Goal: Use online tool/utility: Utilize a website feature to perform a specific function

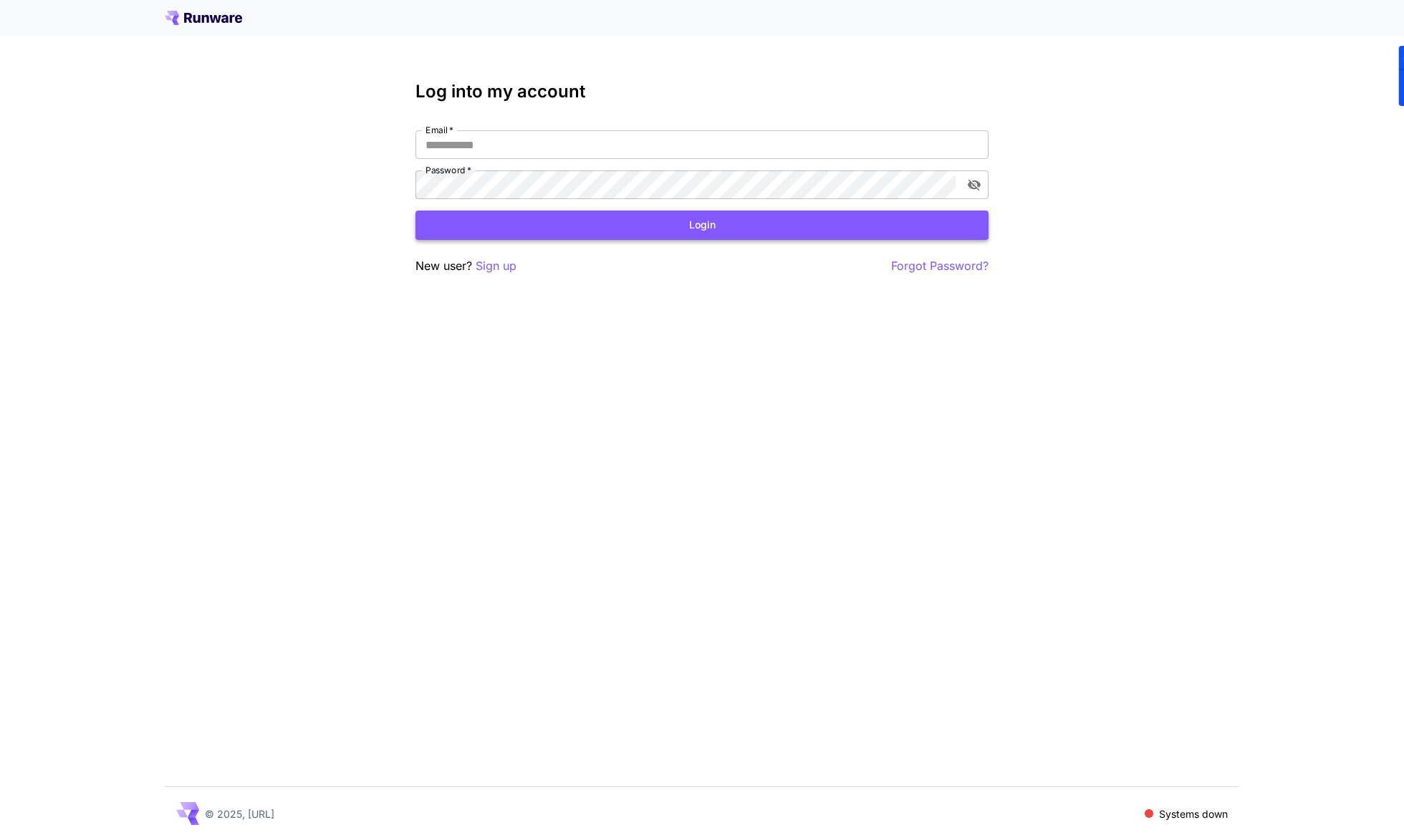
type input "**********"
click at [717, 235] on button "Login" at bounding box center [702, 226] width 573 height 30
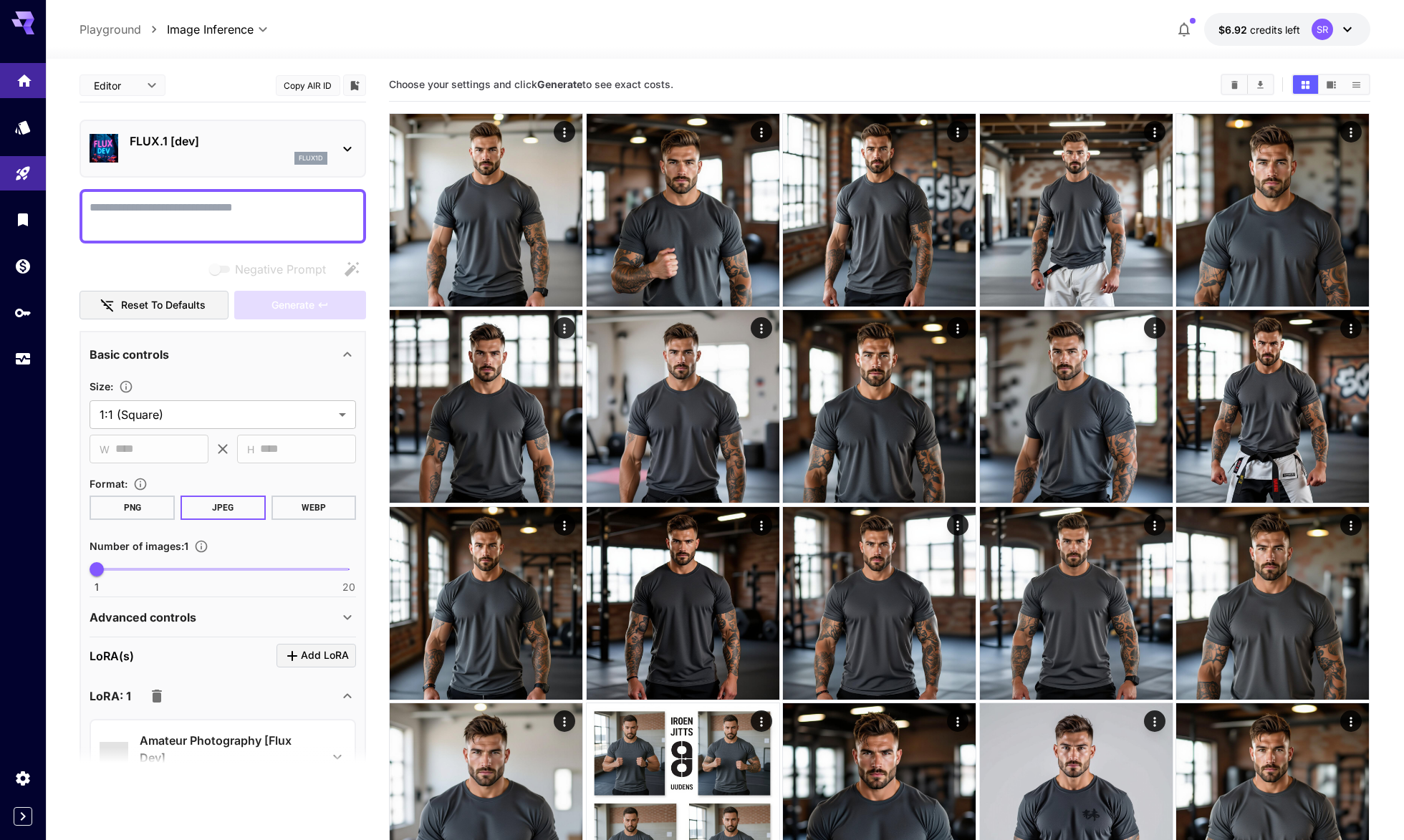
click at [30, 80] on icon "Home" at bounding box center [24, 77] width 17 height 17
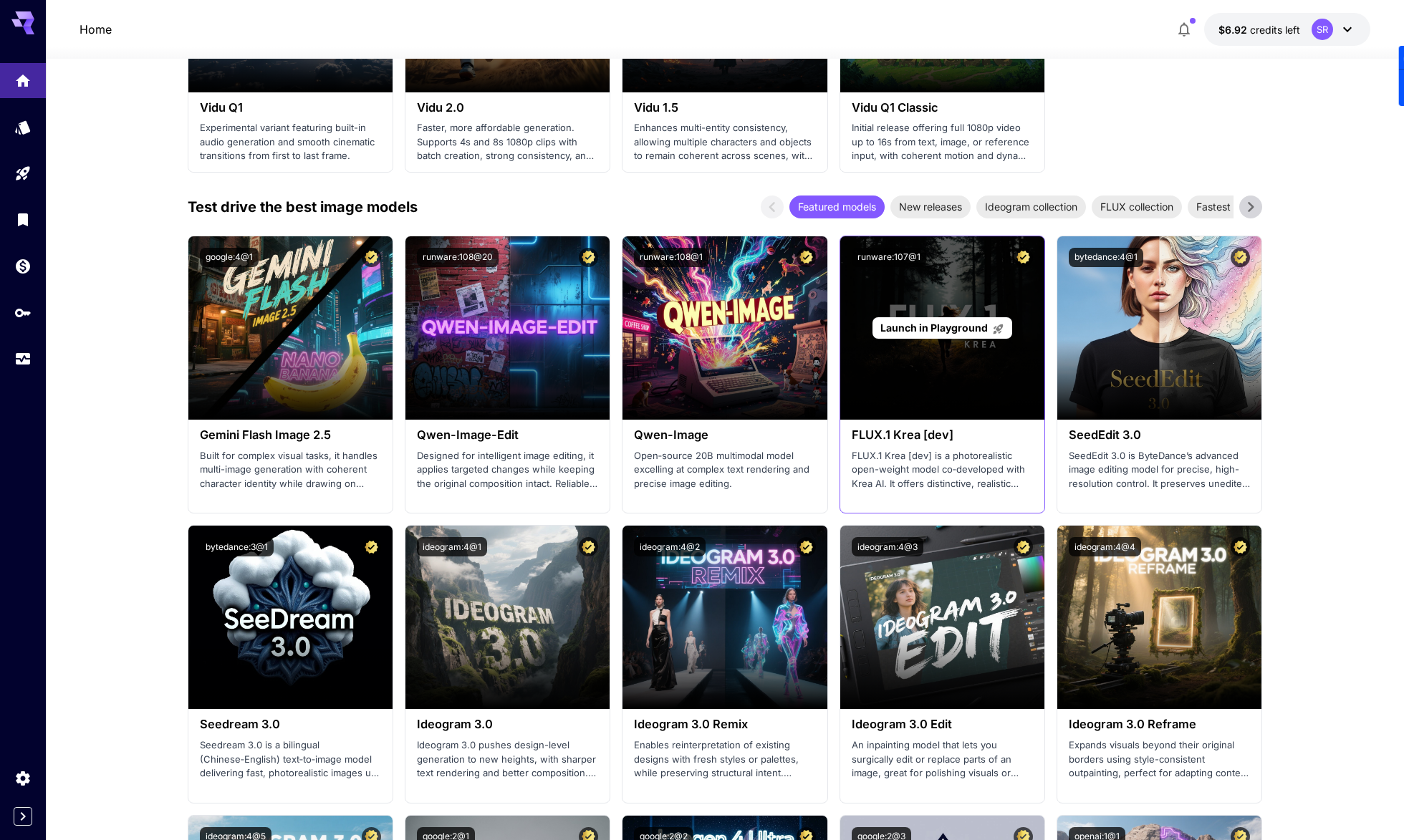
scroll to position [1440, 0]
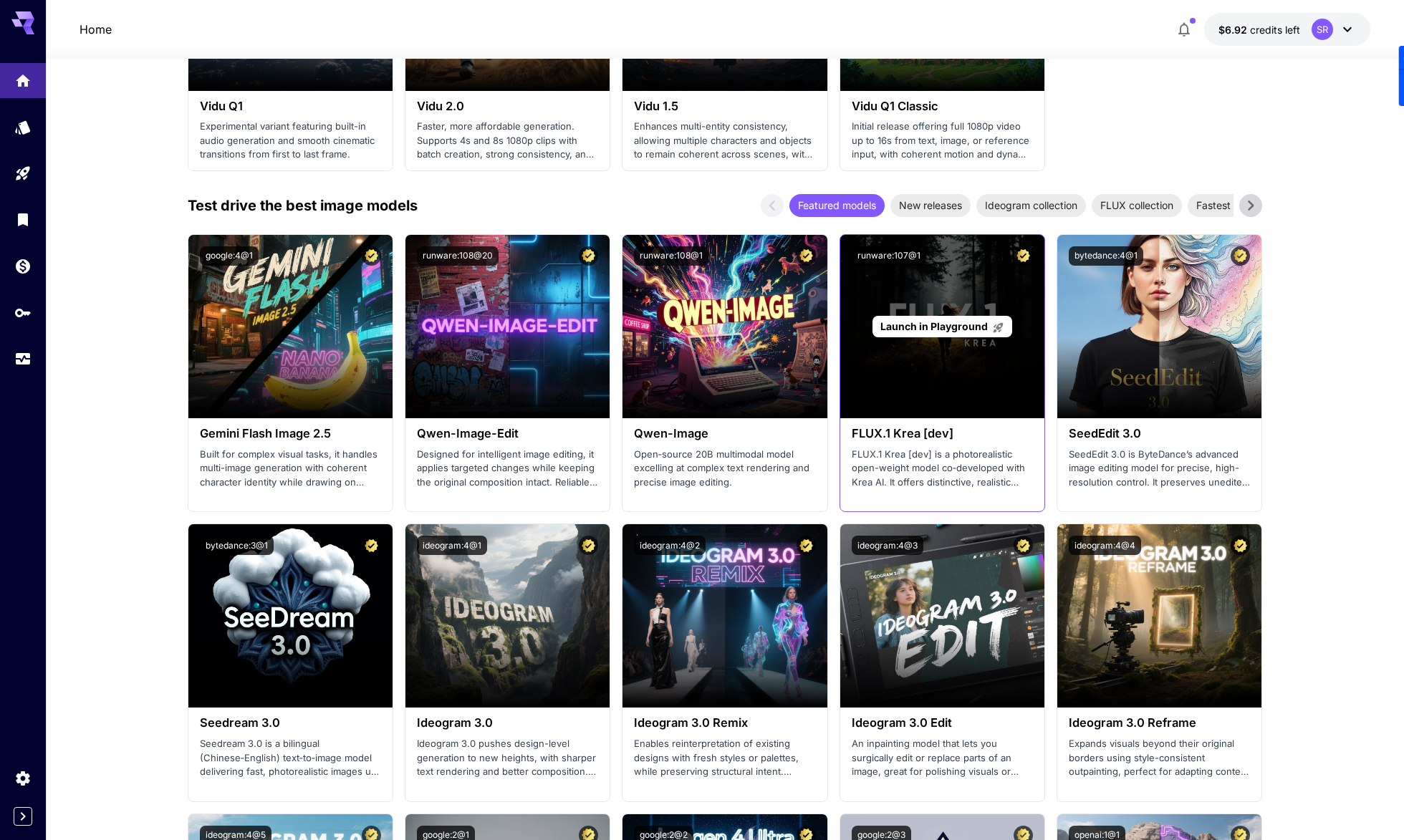
click at [935, 324] on span "Launch in Playground" at bounding box center [934, 326] width 108 height 12
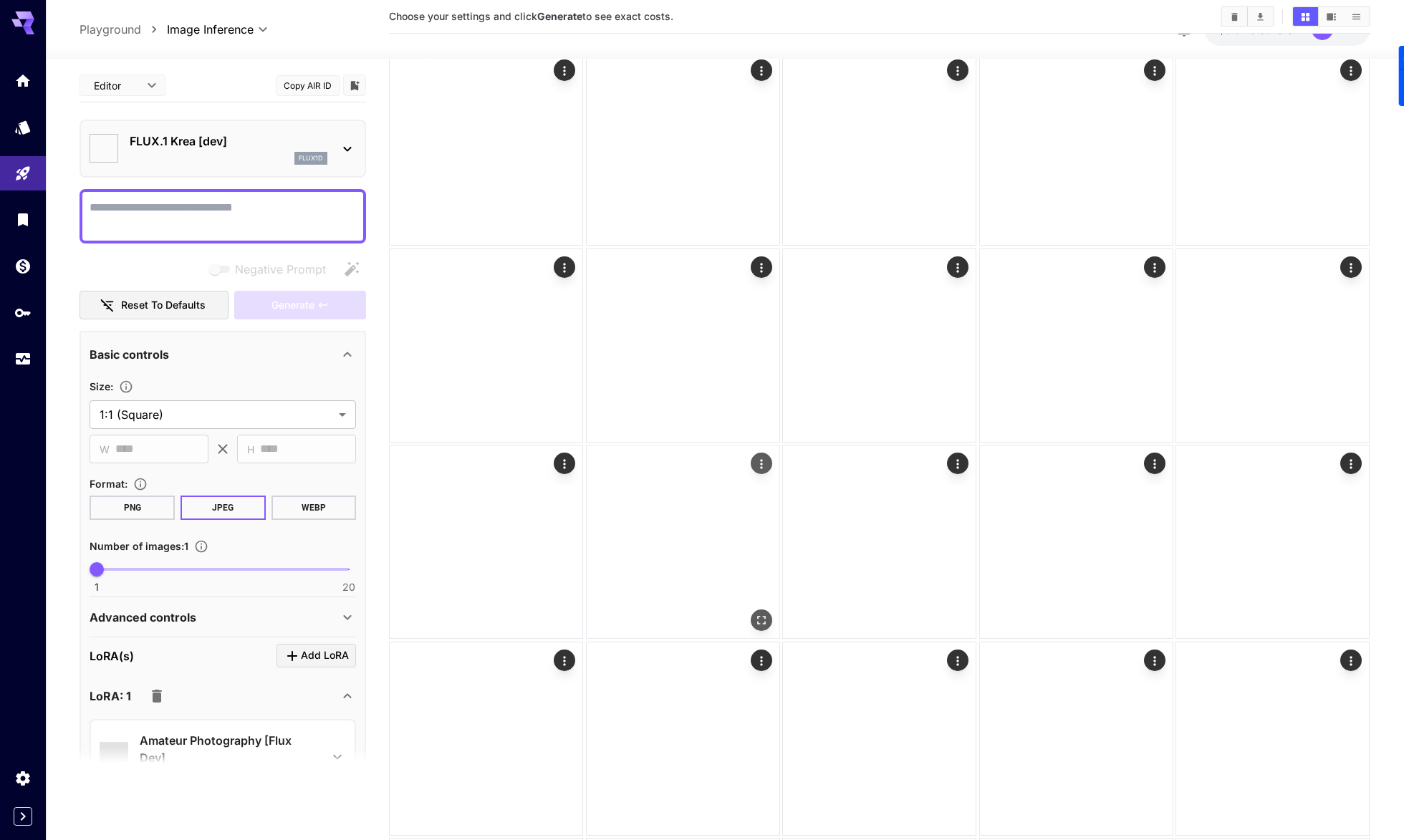
type input "*******"
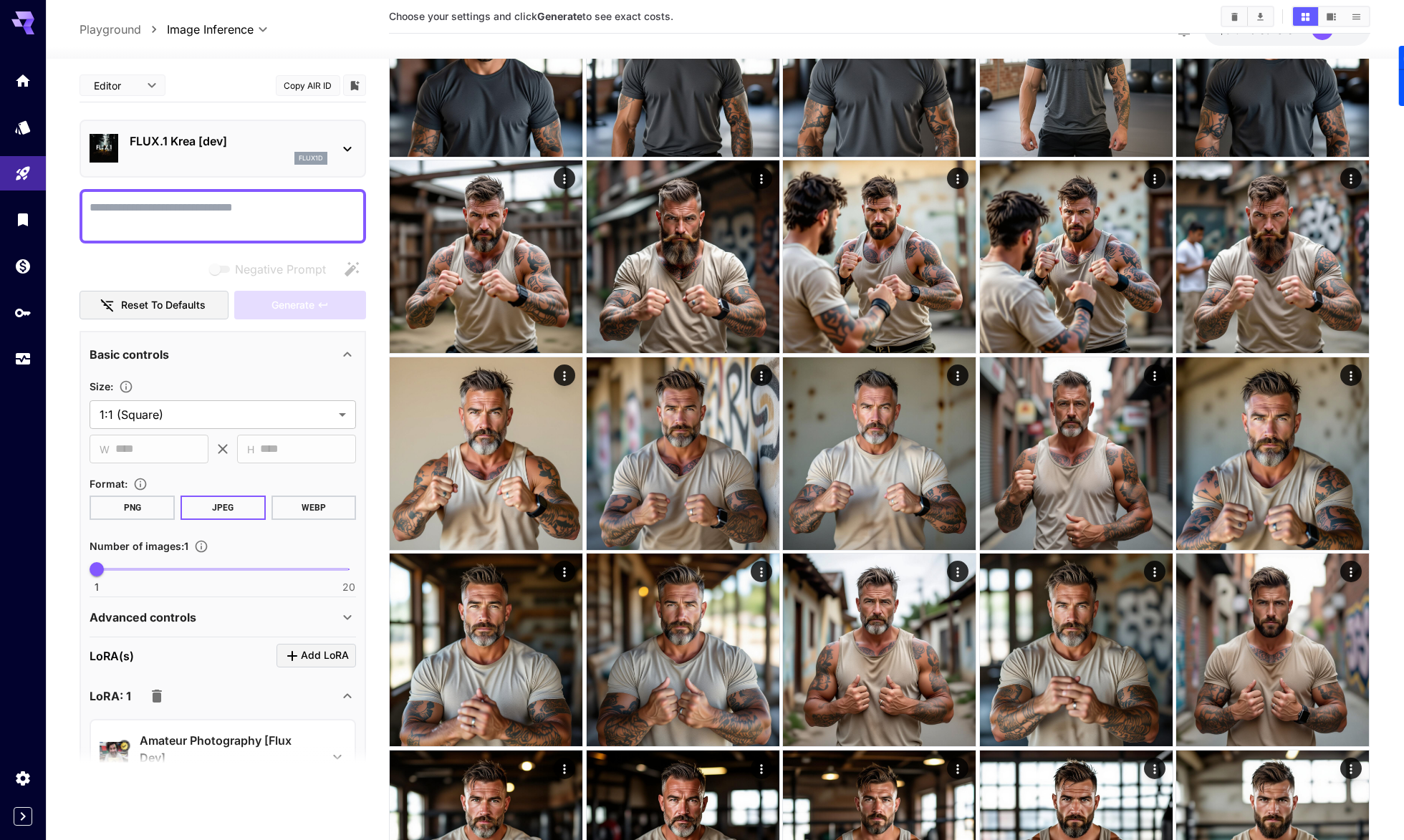
scroll to position [933, 0]
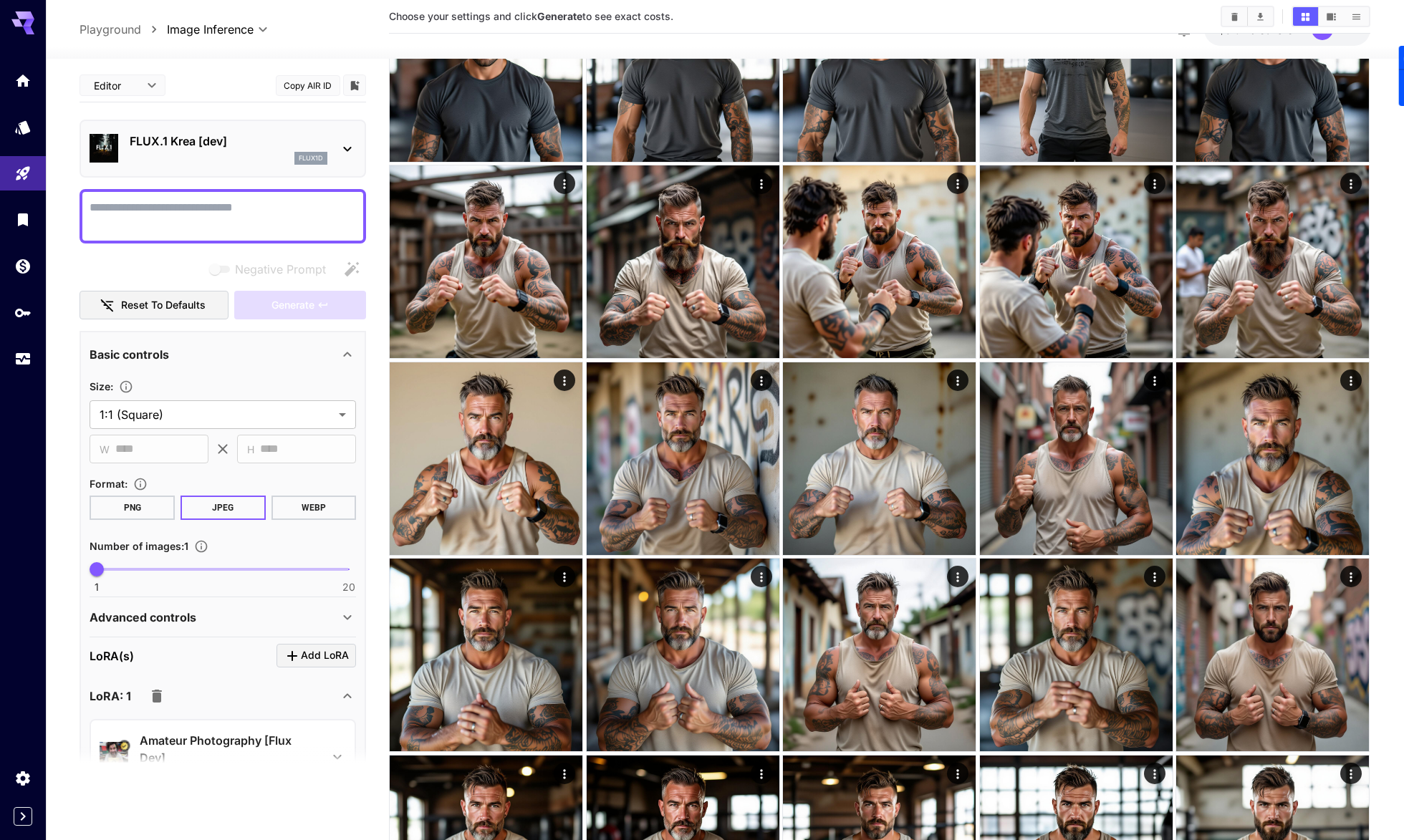
click at [241, 219] on textarea "Negative Prompt" at bounding box center [223, 216] width 266 height 34
type textarea "**********"
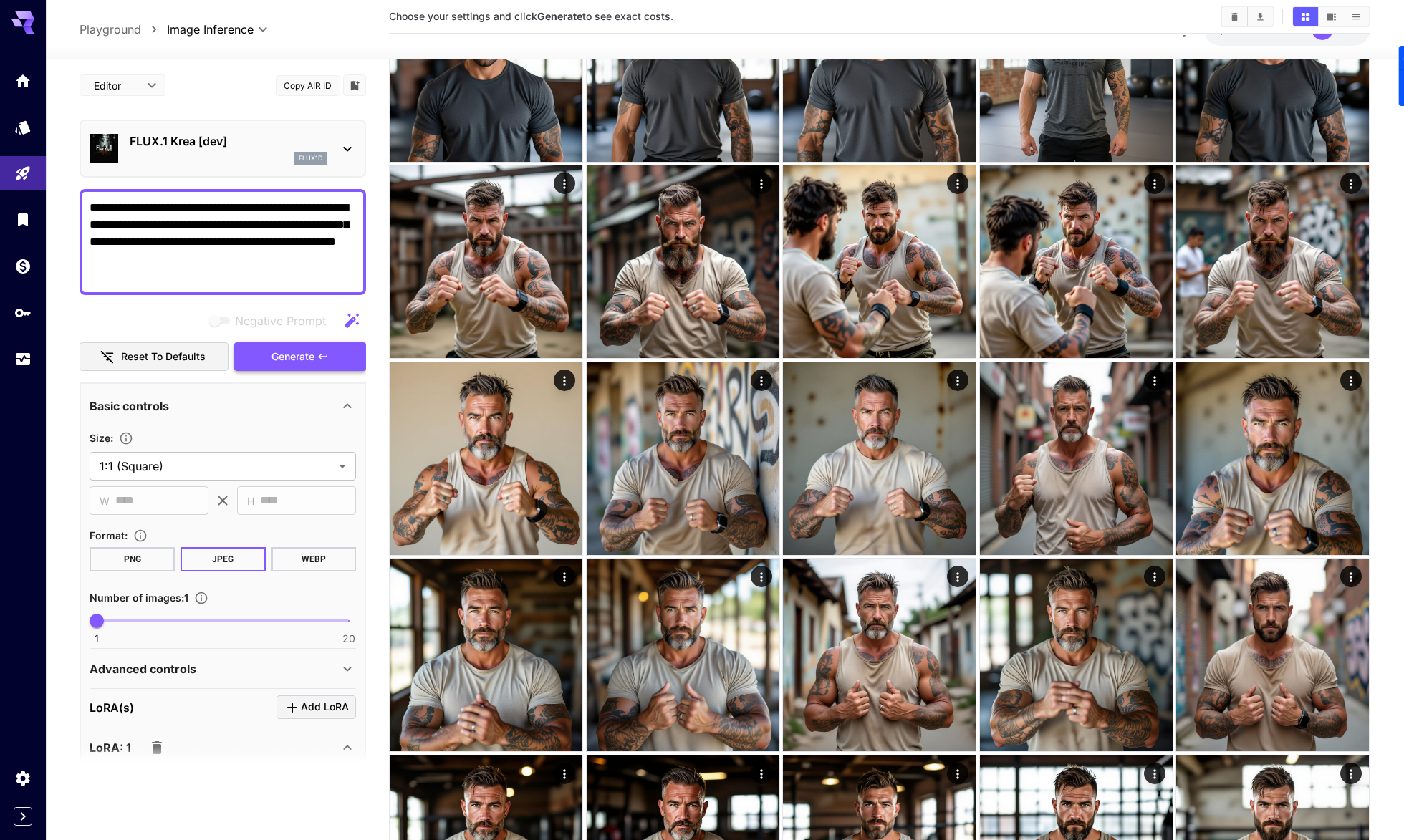
type textarea "**********"
click at [300, 354] on span "Generate" at bounding box center [293, 357] width 43 height 18
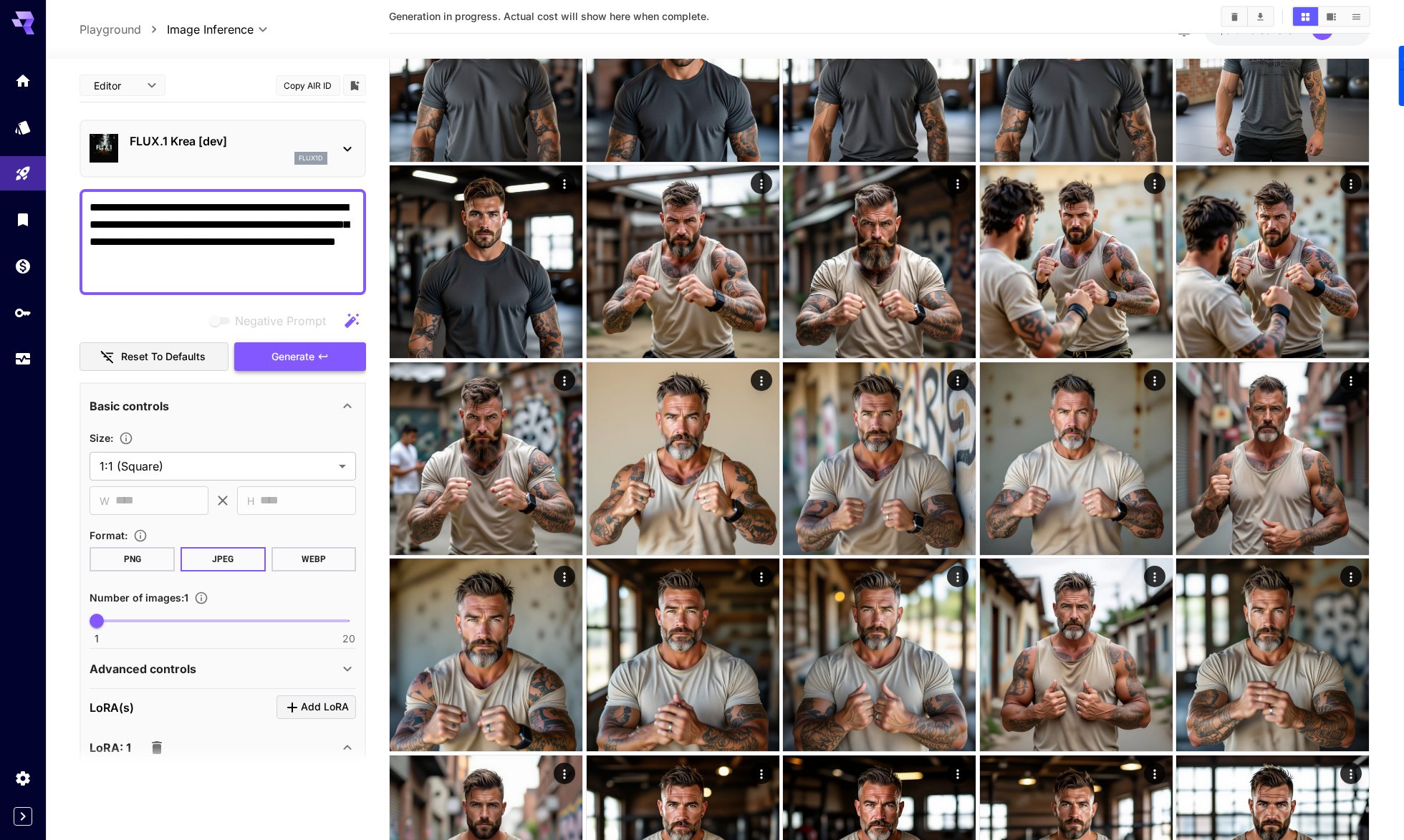
click at [317, 358] on button "Generate" at bounding box center [300, 357] width 132 height 30
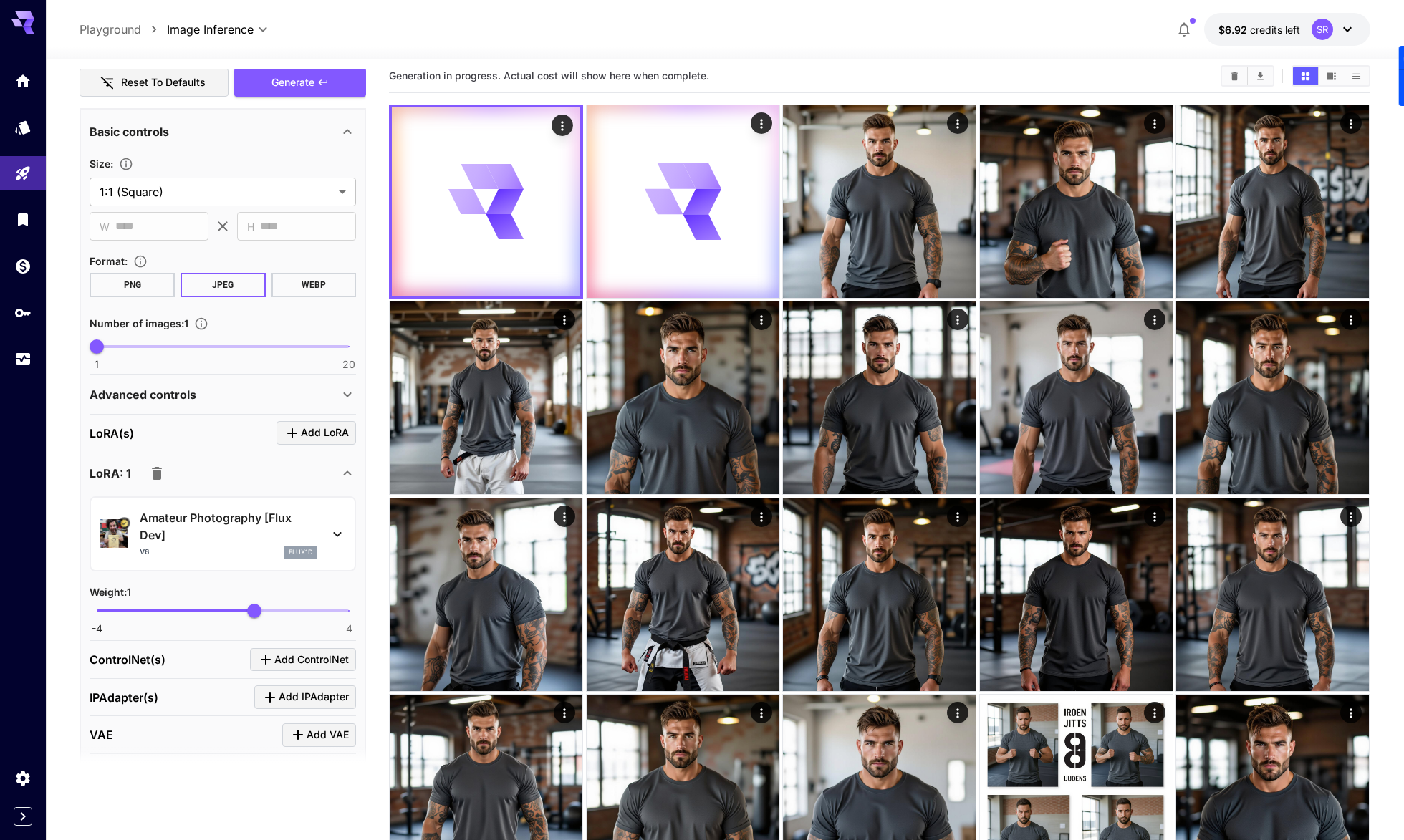
scroll to position [257, 0]
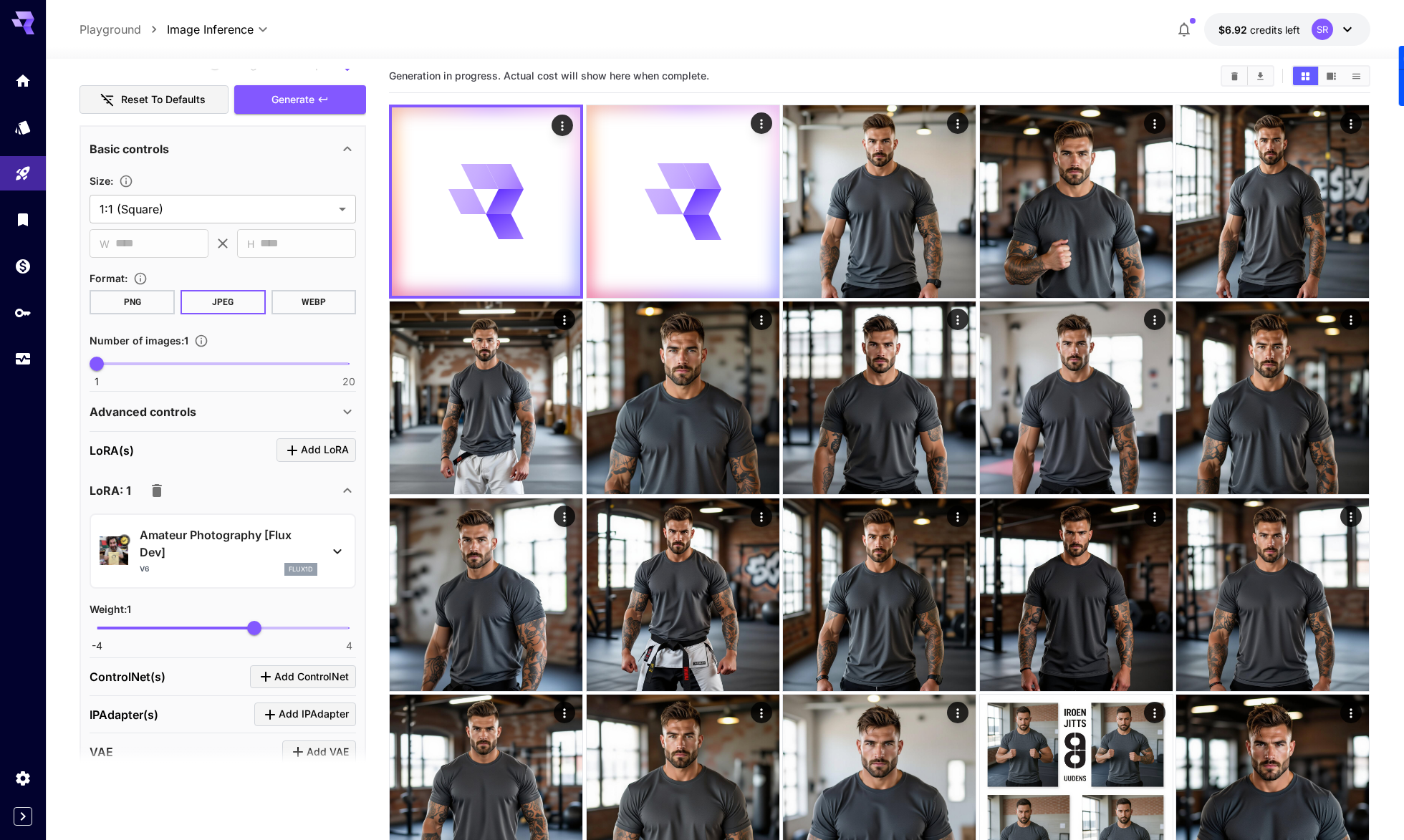
click at [159, 498] on button "button" at bounding box center [157, 490] width 29 height 29
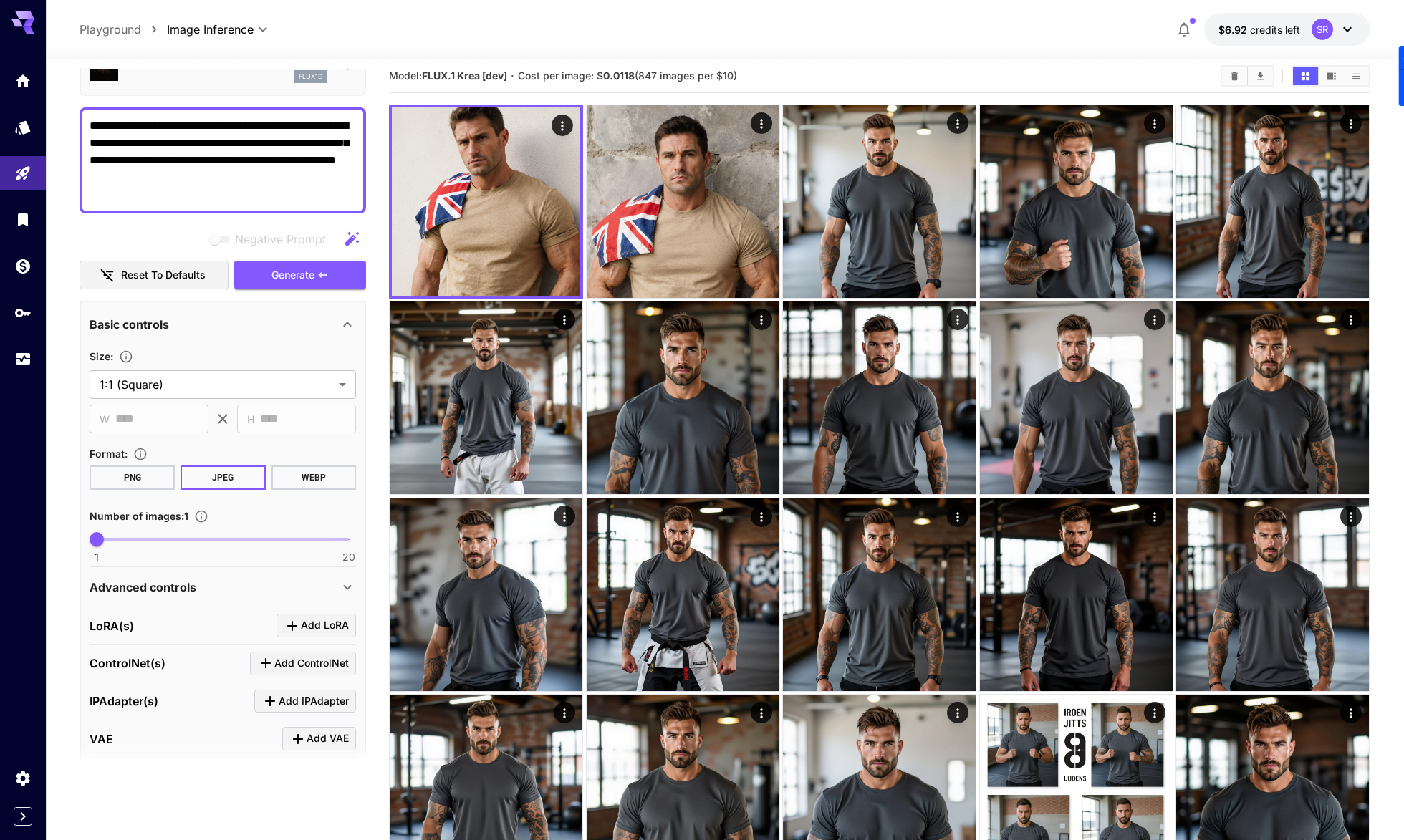
scroll to position [0, 0]
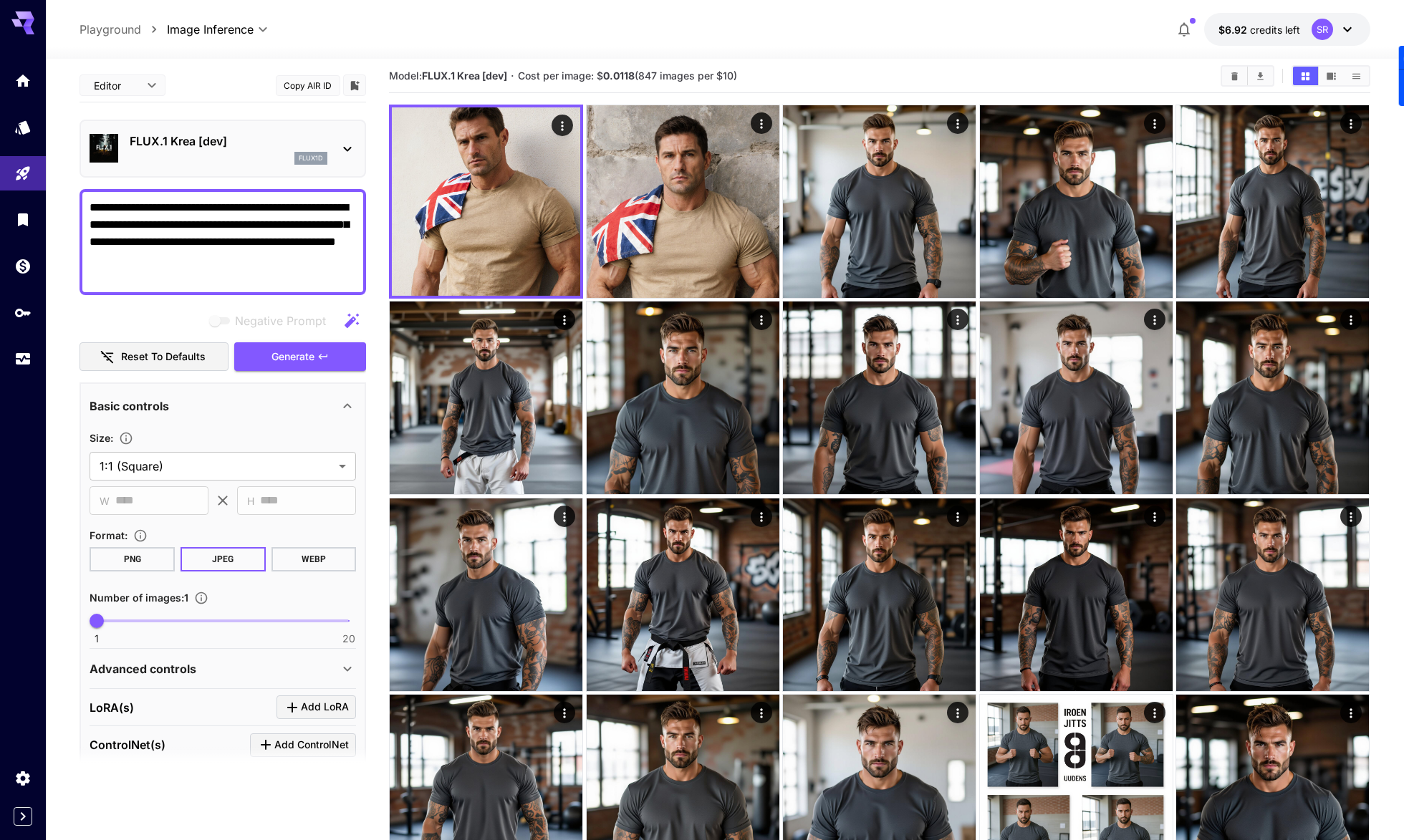
drag, startPoint x: 199, startPoint y: 280, endPoint x: 65, endPoint y: 203, distance: 154.5
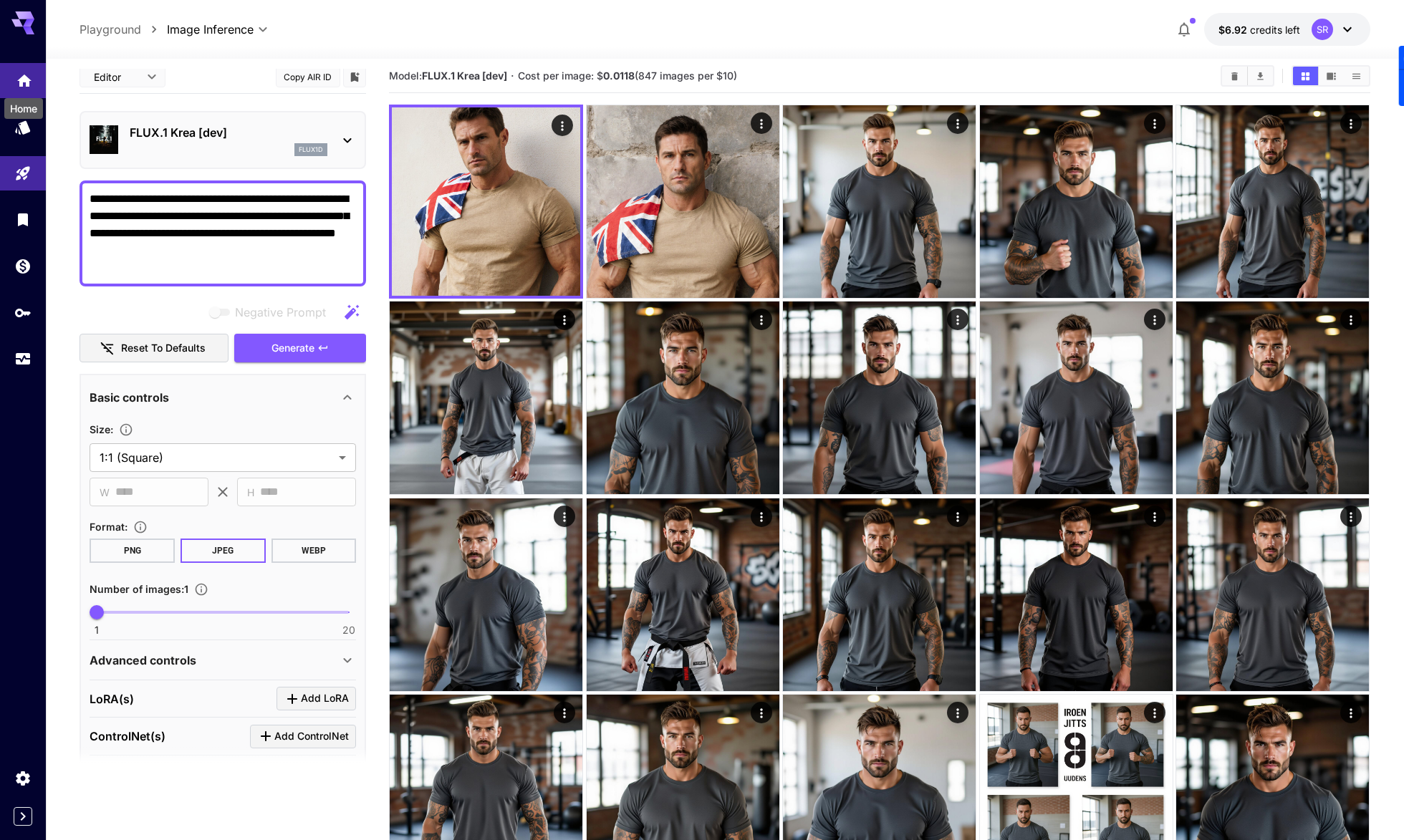
click at [19, 83] on icon "Home" at bounding box center [24, 77] width 17 height 17
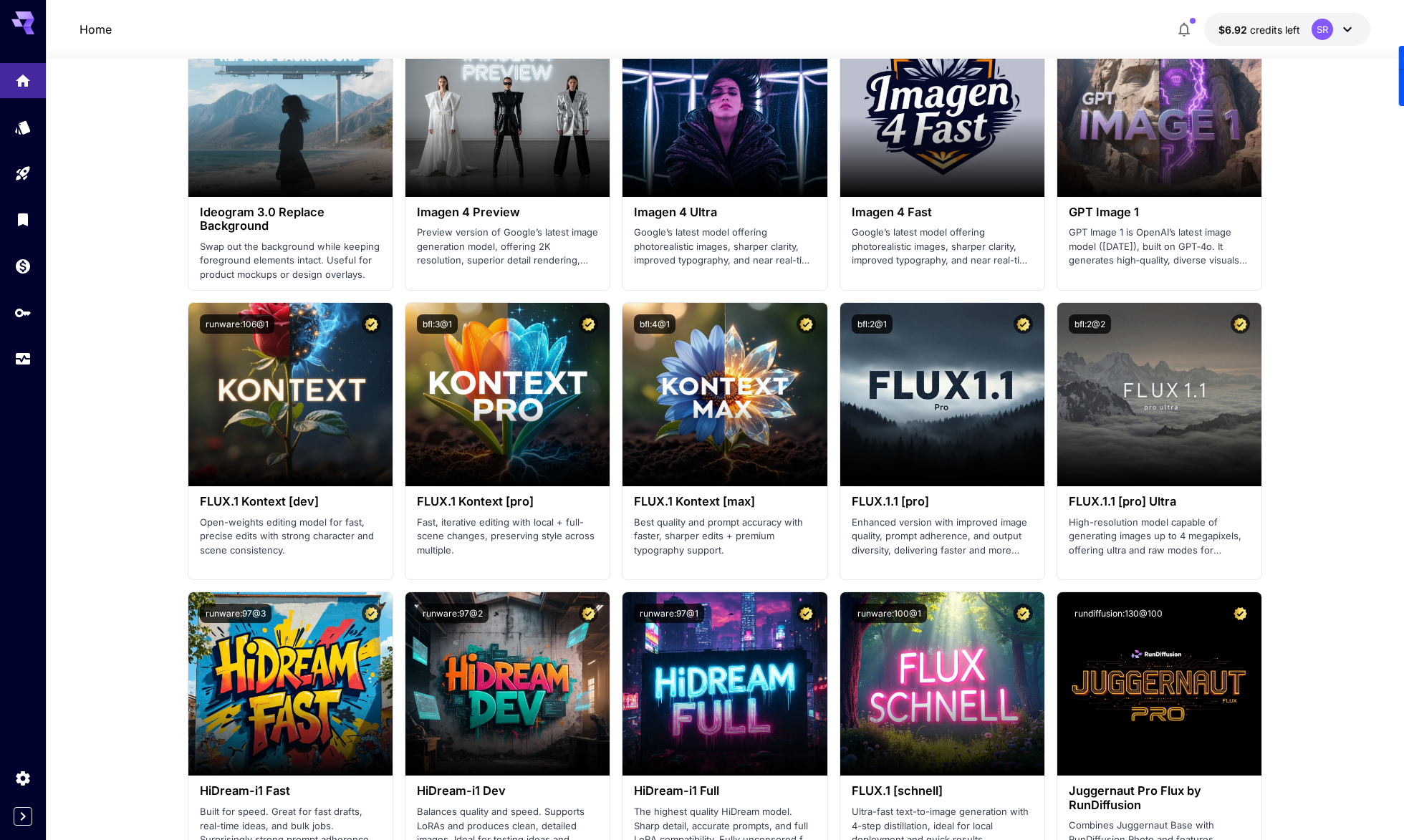
scroll to position [2453, 0]
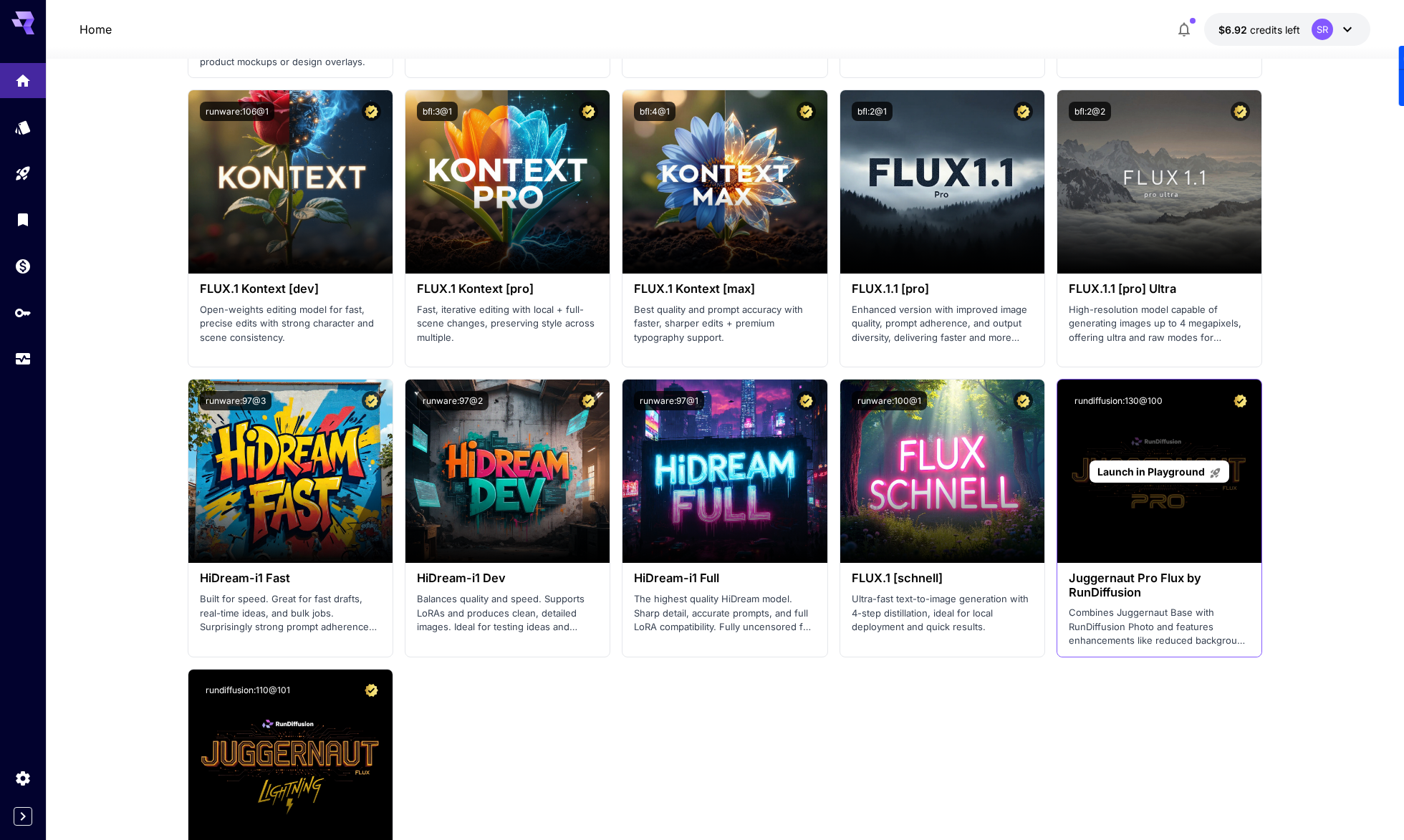
click at [1157, 508] on div "Launch in Playground" at bounding box center [1159, 471] width 204 height 183
click at [1151, 470] on span "Launch in Playground" at bounding box center [1151, 472] width 108 height 12
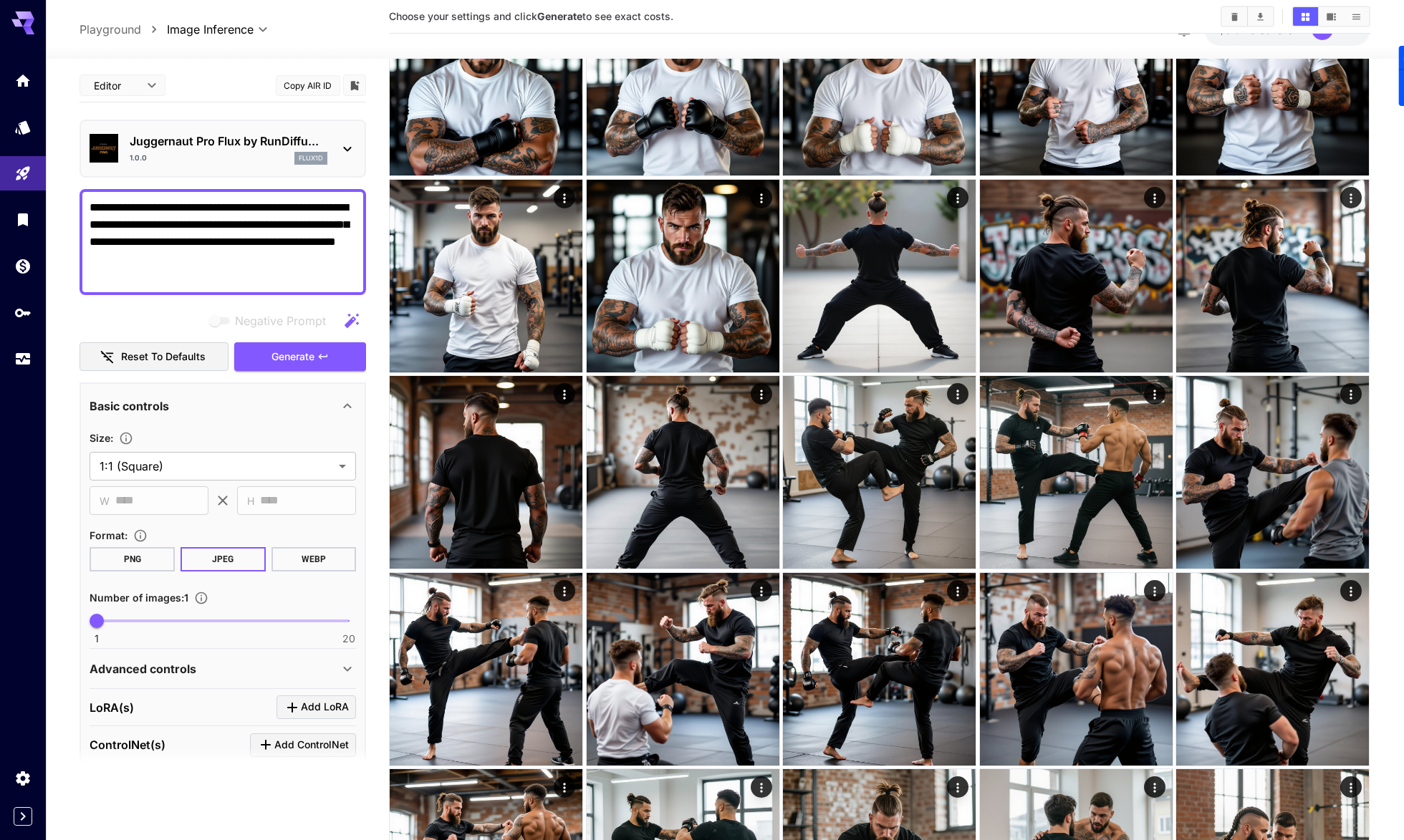
scroll to position [2282, 0]
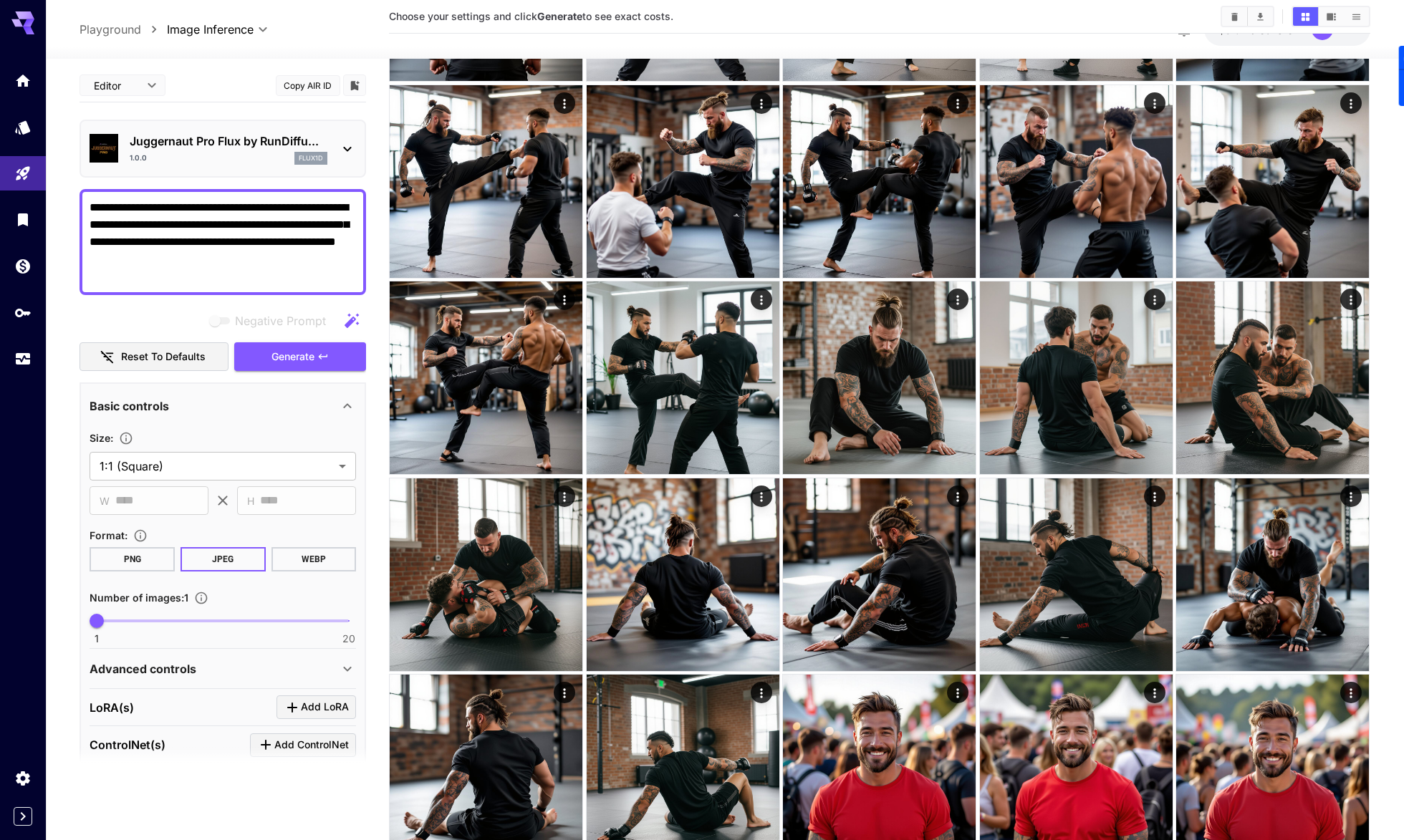
scroll to position [2742, 0]
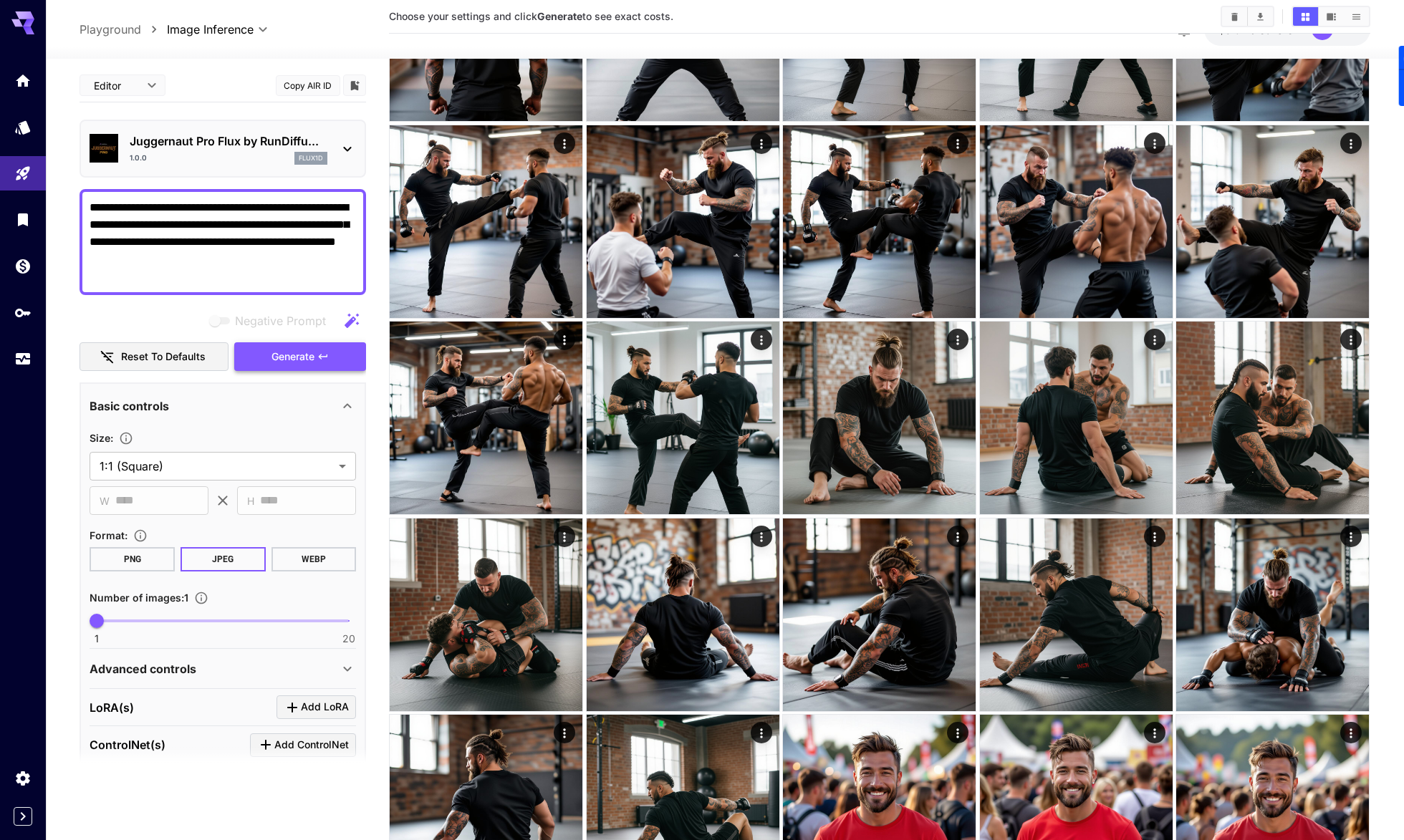
click at [293, 357] on span "Generate" at bounding box center [293, 357] width 43 height 18
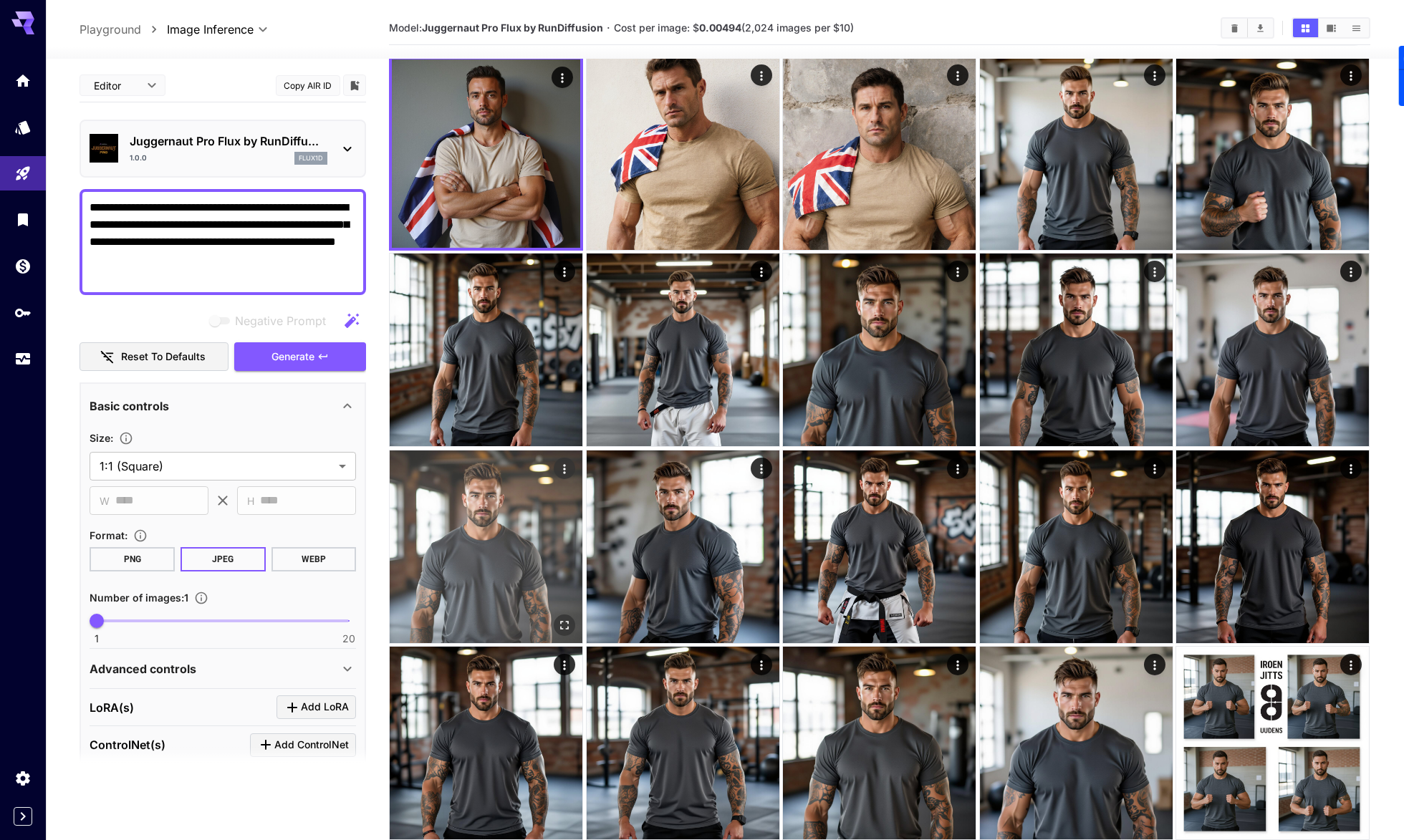
scroll to position [69, 0]
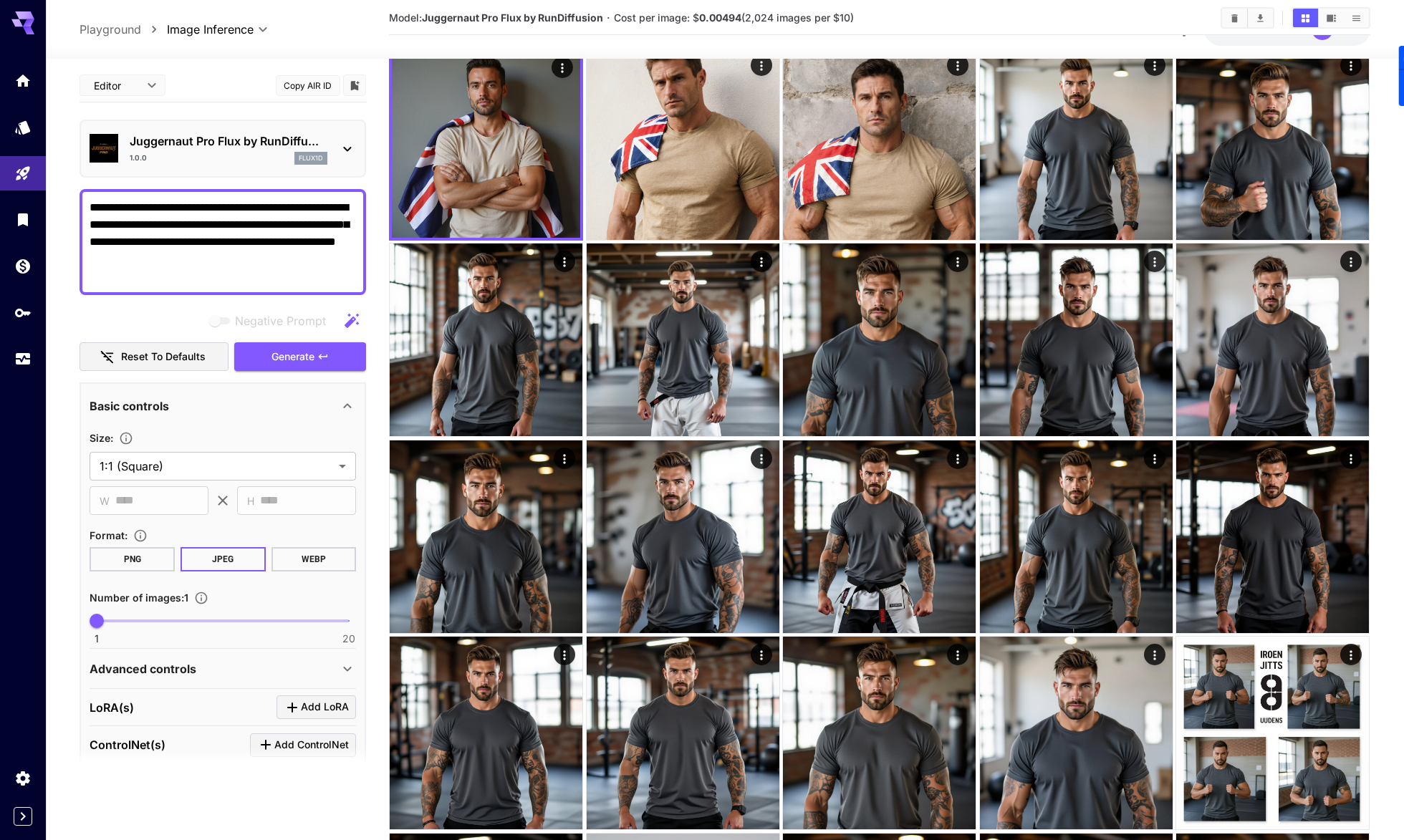
click at [290, 137] on p "Juggernaut Pro Flux by RunDiffu..." at bounding box center [228, 141] width 198 height 17
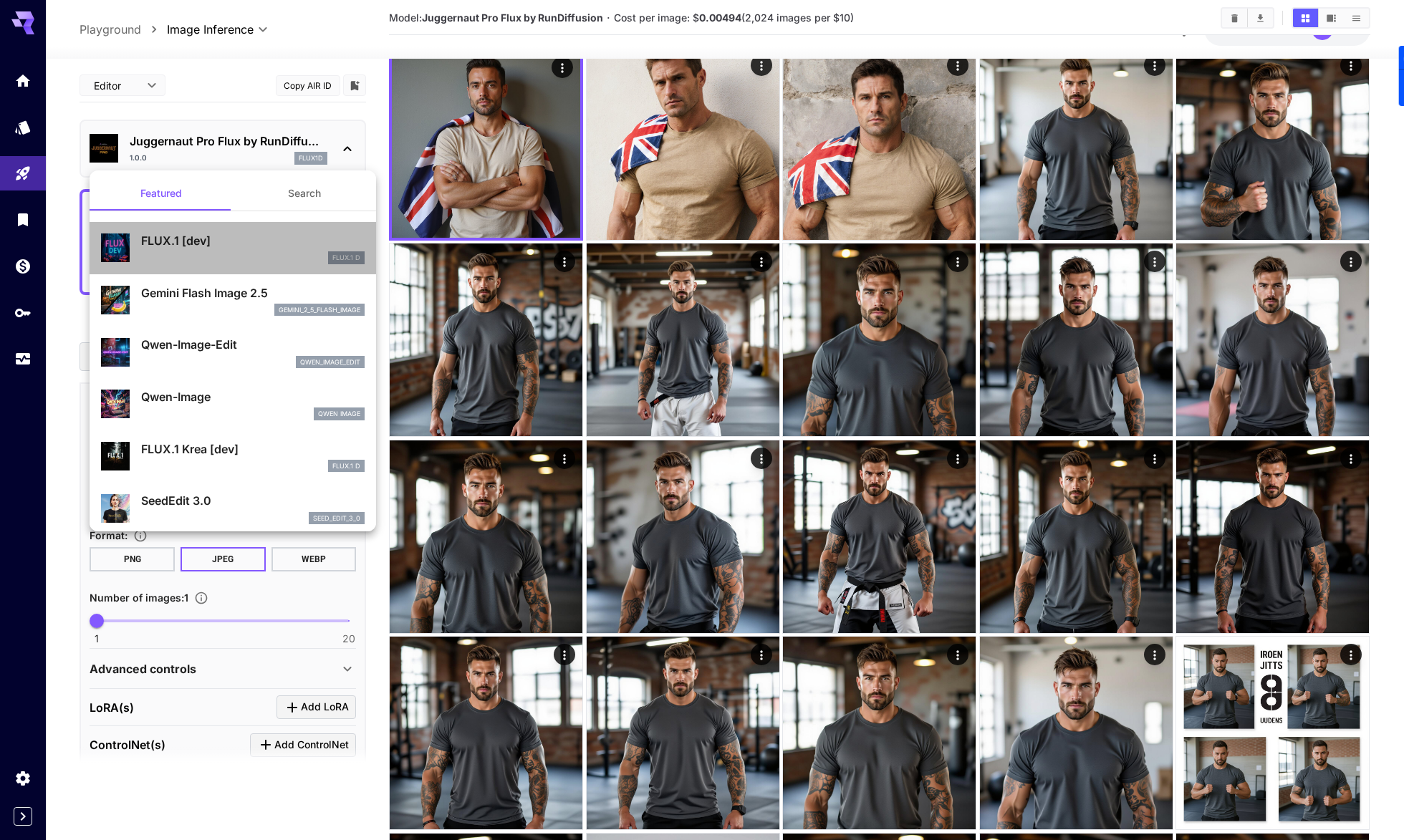
click at [211, 247] on p "FLUX.1 [dev]" at bounding box center [253, 240] width 223 height 17
type input "**"
type input "***"
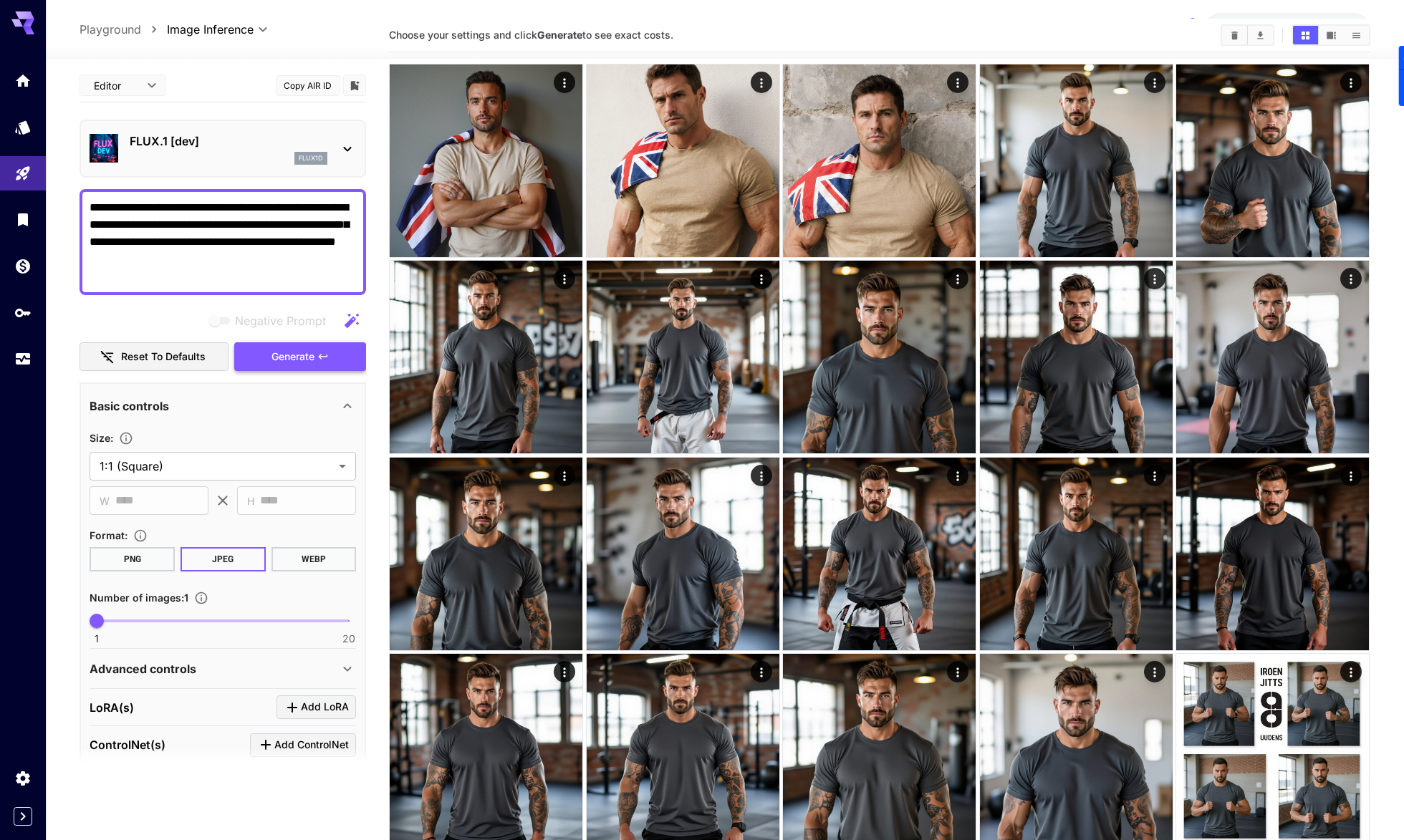
scroll to position [49, 0]
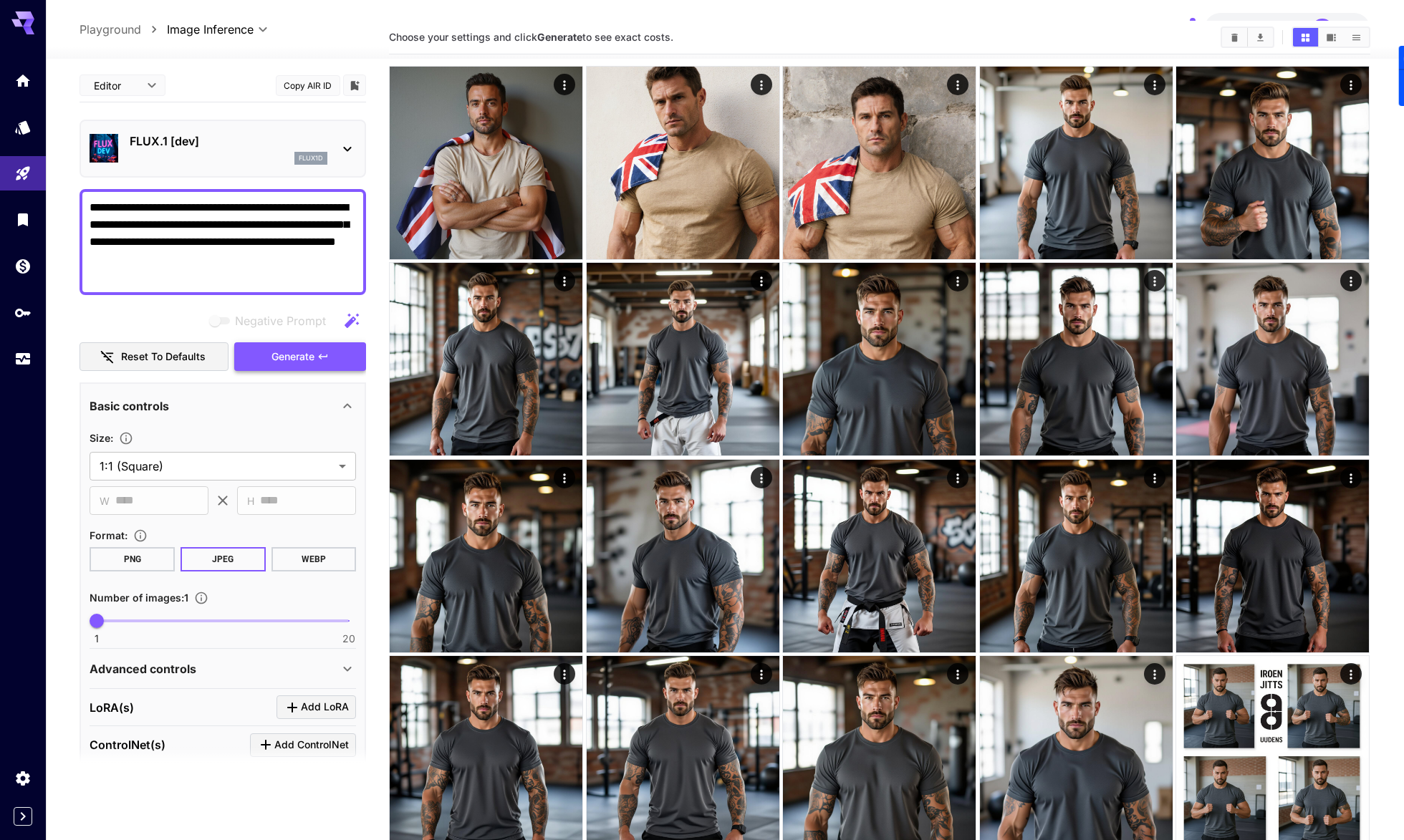
click at [281, 358] on span "Generate" at bounding box center [293, 357] width 43 height 18
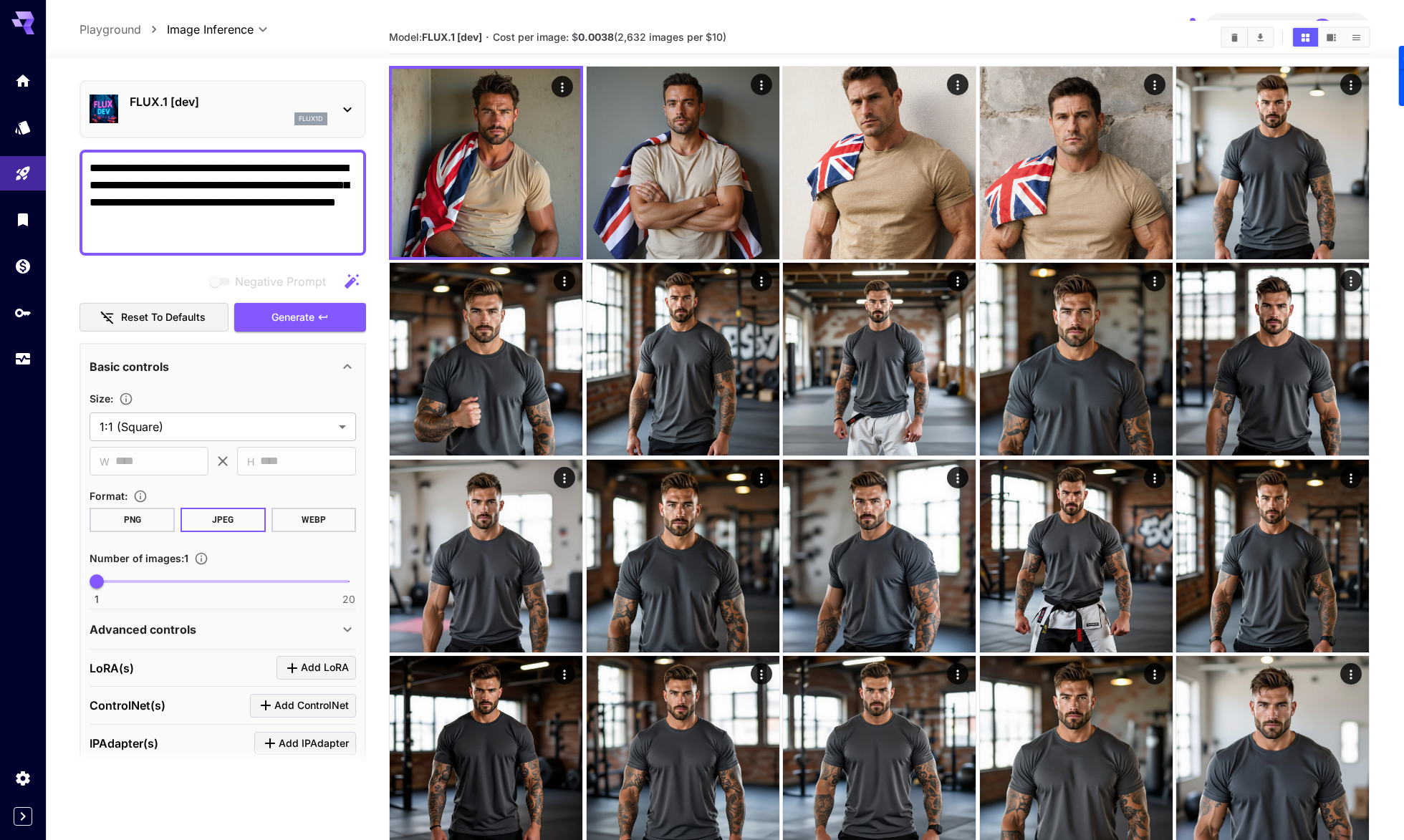
scroll to position [40, 0]
type input "*"
drag, startPoint x: 102, startPoint y: 582, endPoint x: 143, endPoint y: 583, distance: 41.0
click at [143, 583] on span "4" at bounding box center [137, 581] width 14 height 14
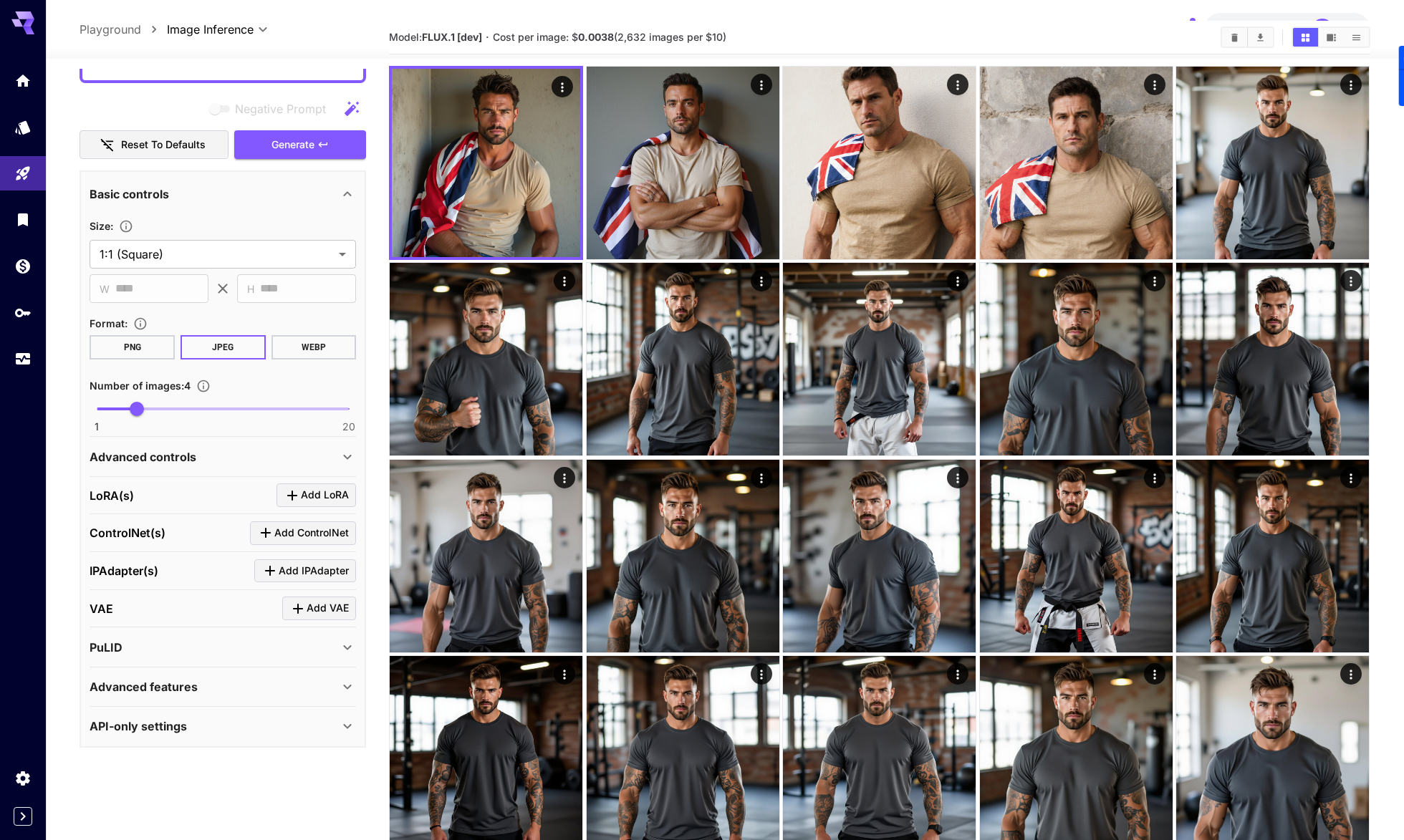
scroll to position [0, 0]
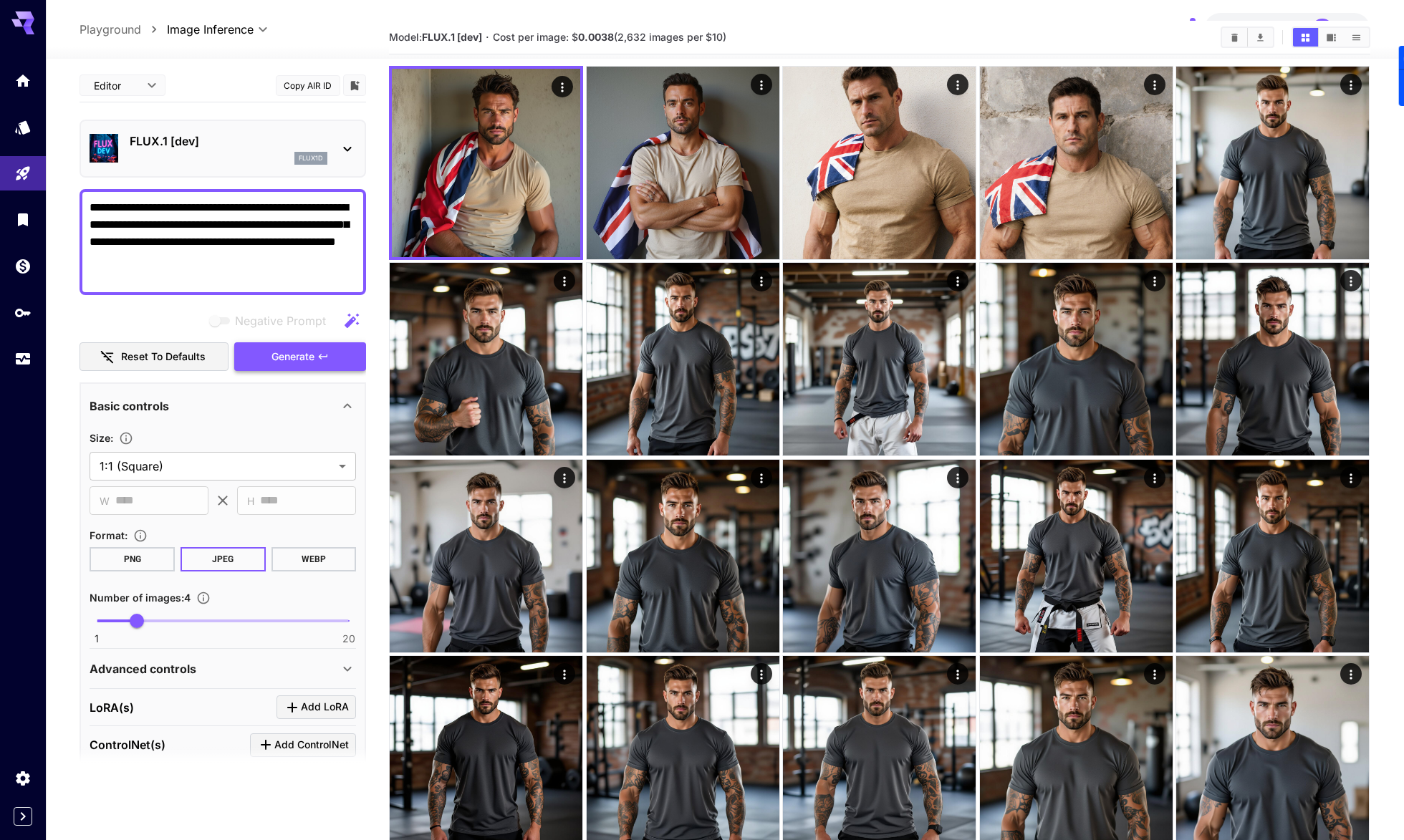
click at [324, 351] on icon "button" at bounding box center [322, 356] width 12 height 12
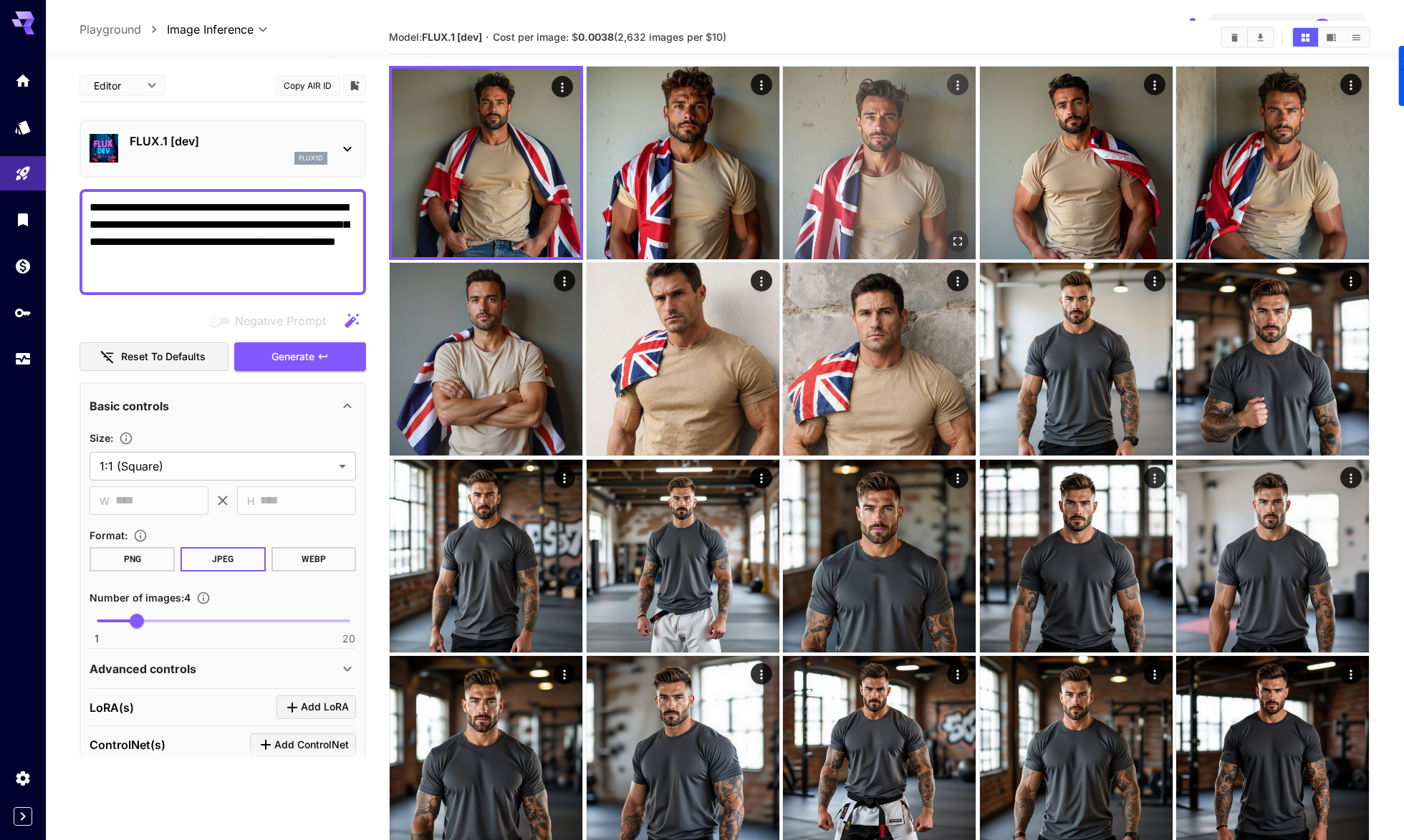
click at [866, 182] on img at bounding box center [878, 162] width 193 height 193
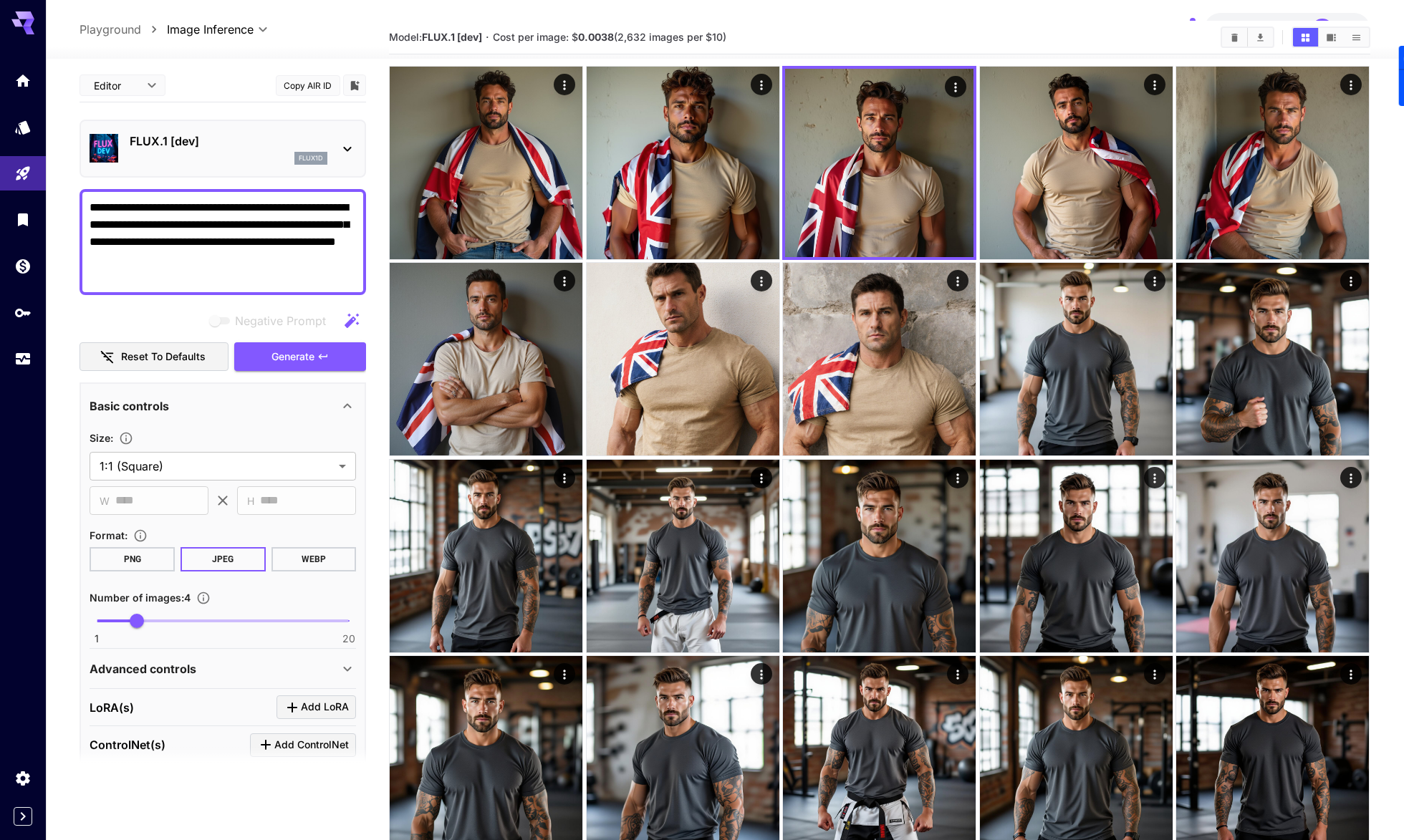
click at [91, 258] on textarea "**********" at bounding box center [223, 242] width 266 height 86
type textarea "**********"
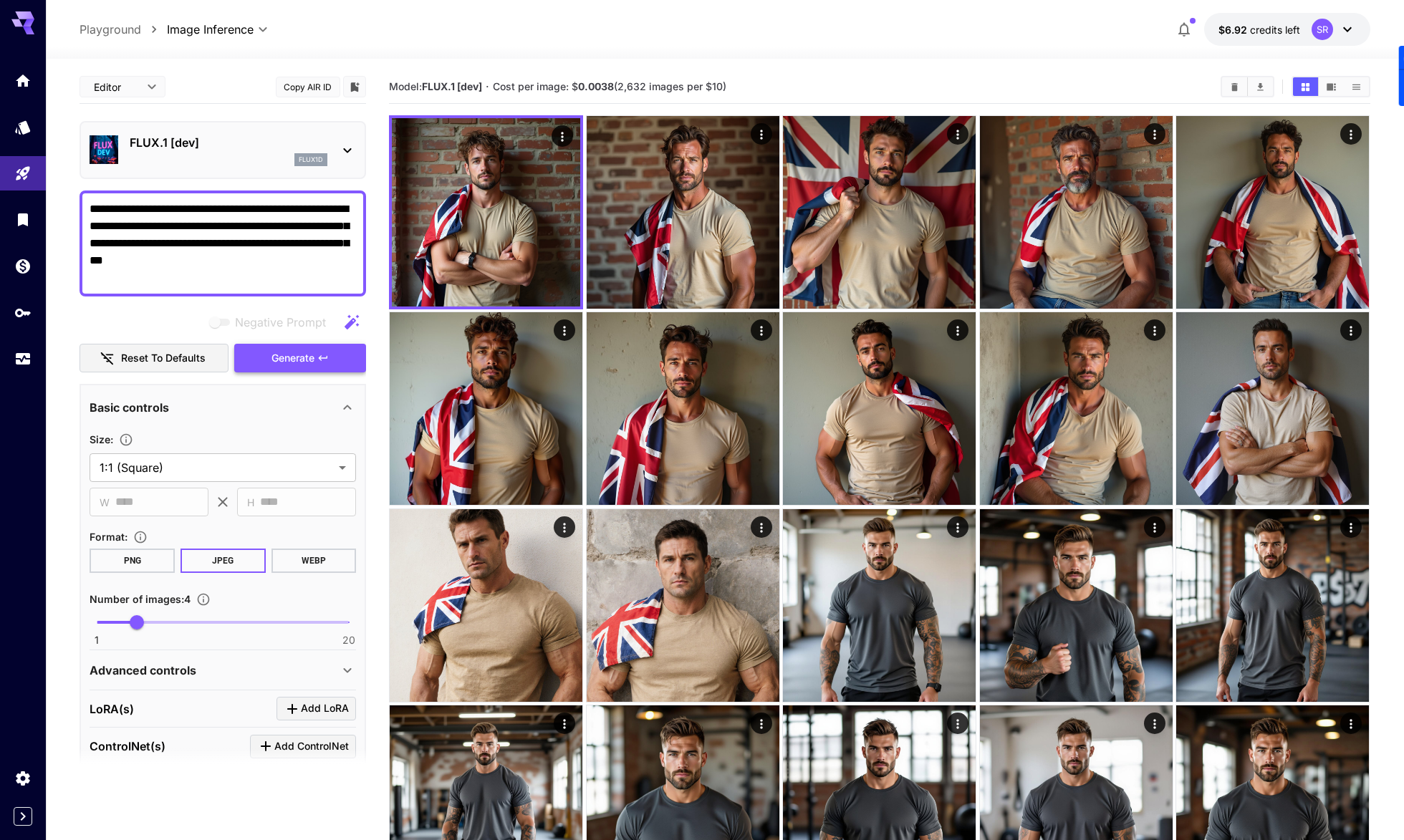
type textarea "**********"
click at [327, 358] on icon "button" at bounding box center [322, 358] width 12 height 12
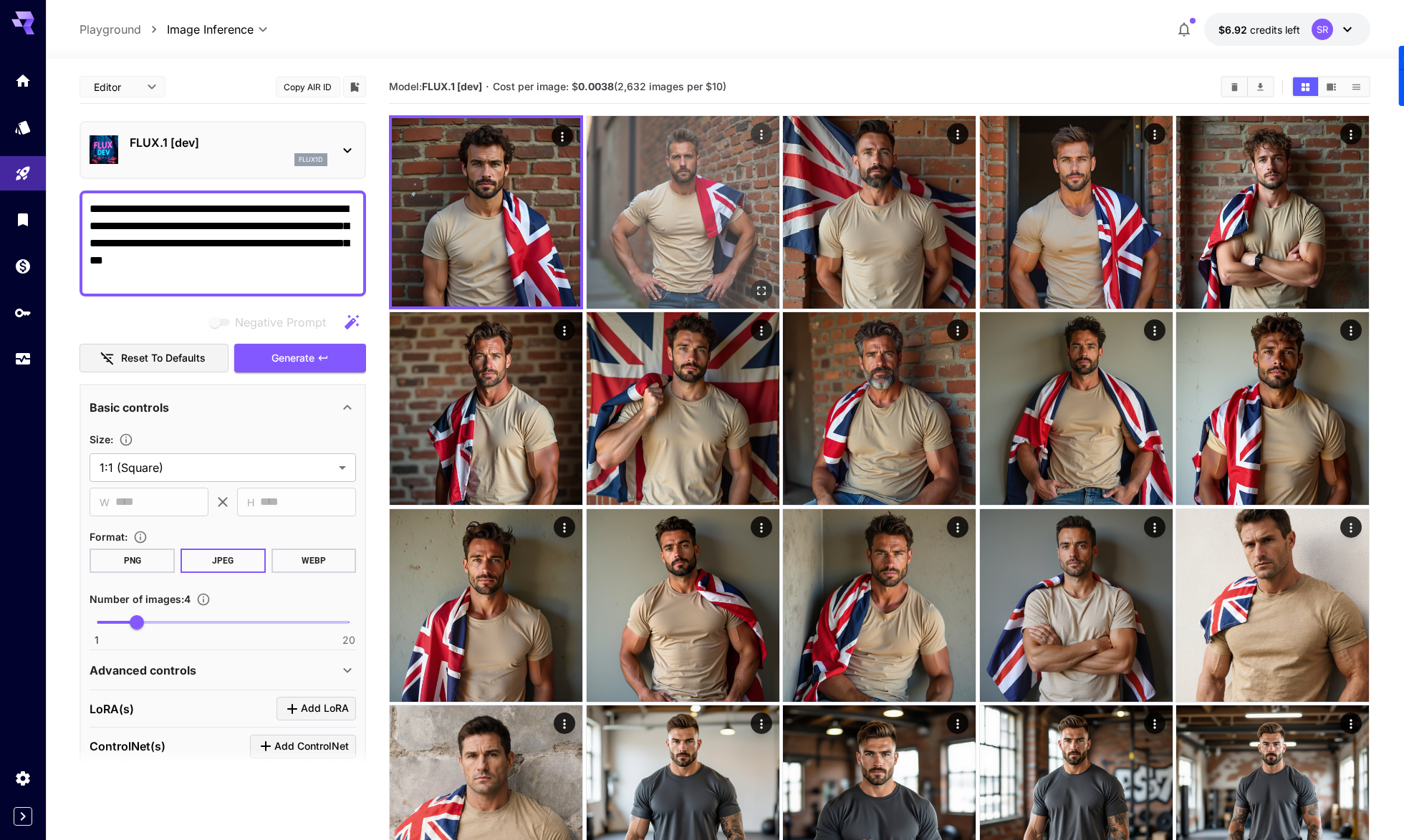
click at [718, 229] on img at bounding box center [682, 212] width 193 height 193
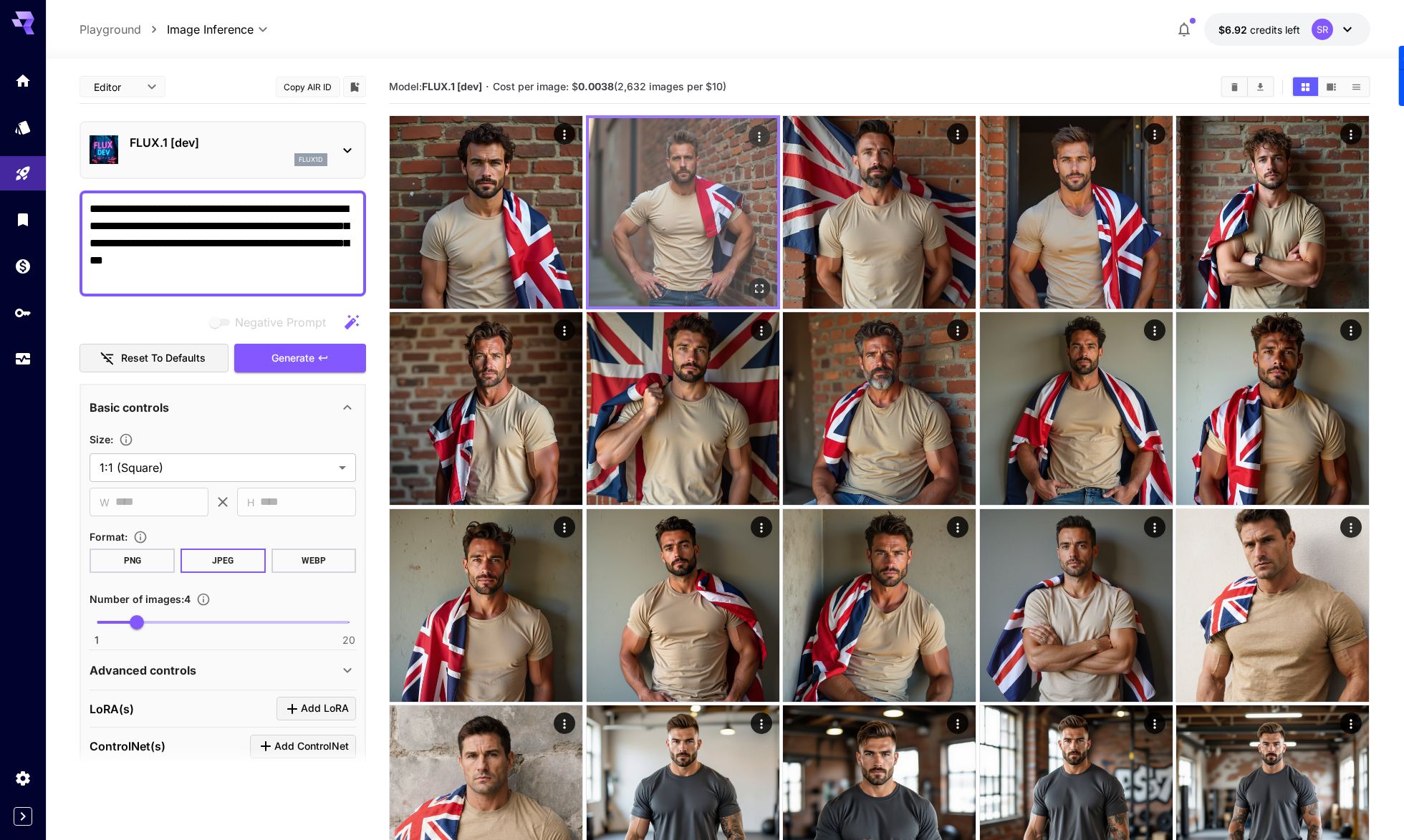
click at [672, 233] on img at bounding box center [682, 212] width 188 height 188
click at [682, 198] on img at bounding box center [682, 212] width 188 height 188
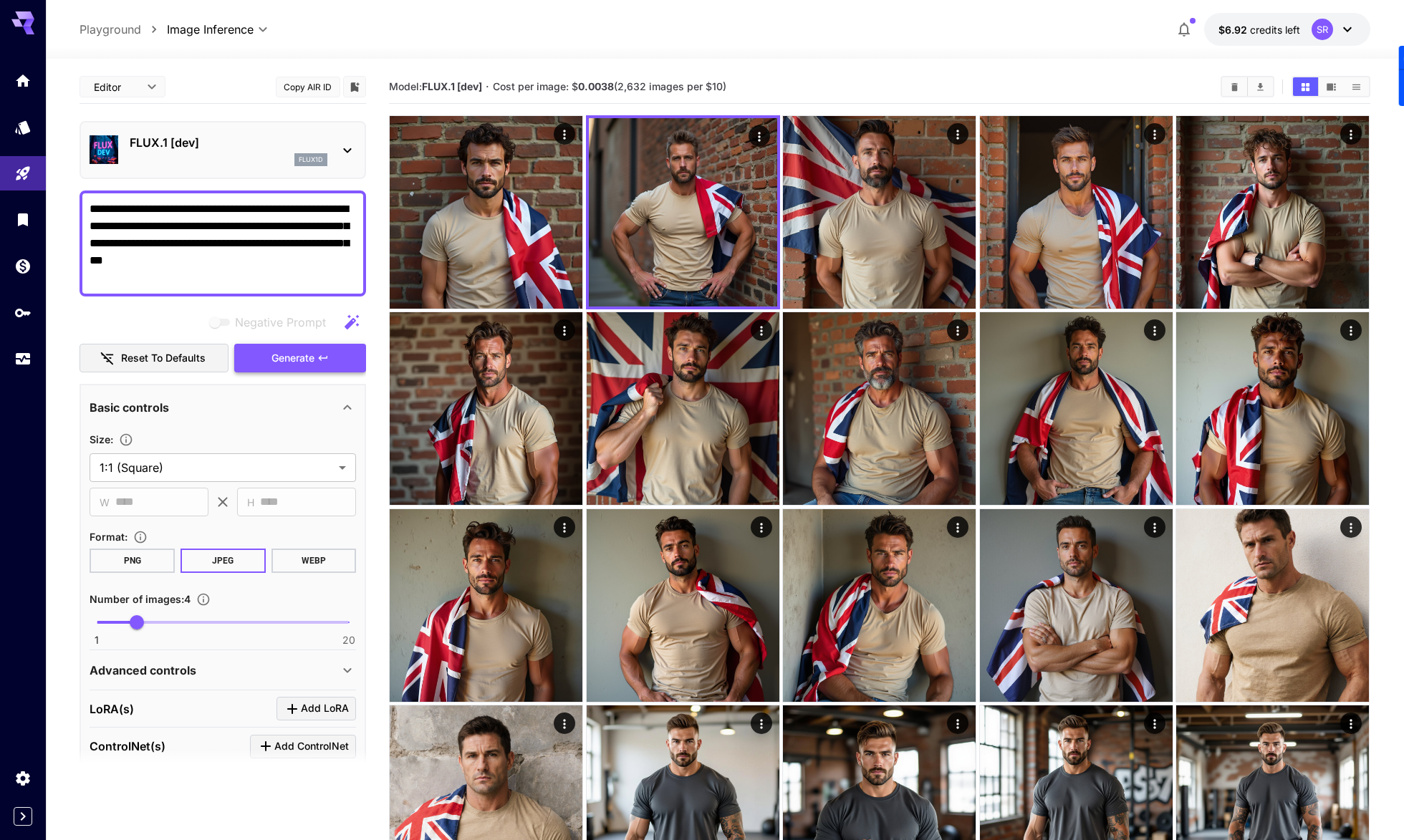
click at [276, 358] on span "Generate" at bounding box center [293, 358] width 43 height 18
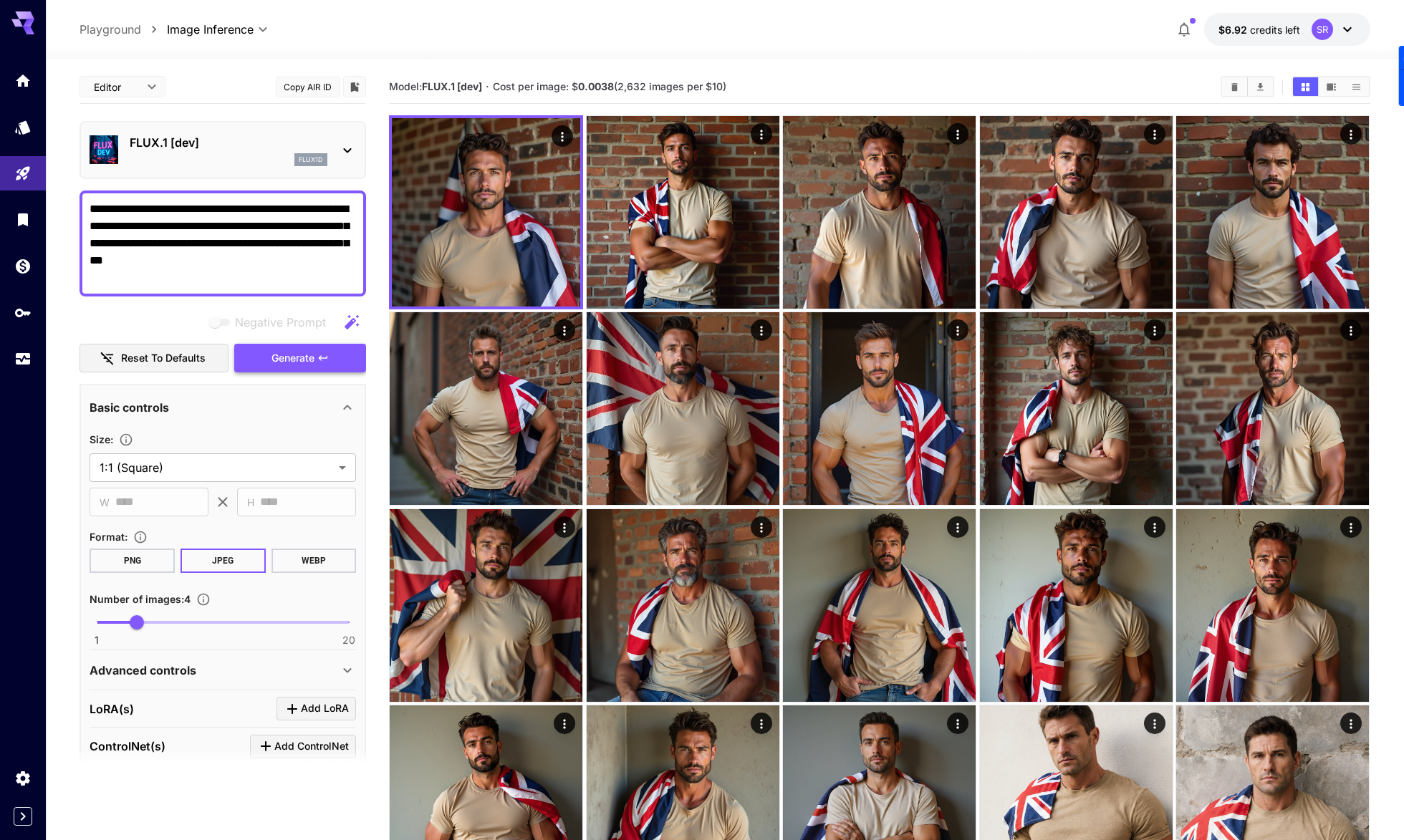
click at [339, 354] on button "Generate" at bounding box center [300, 358] width 132 height 30
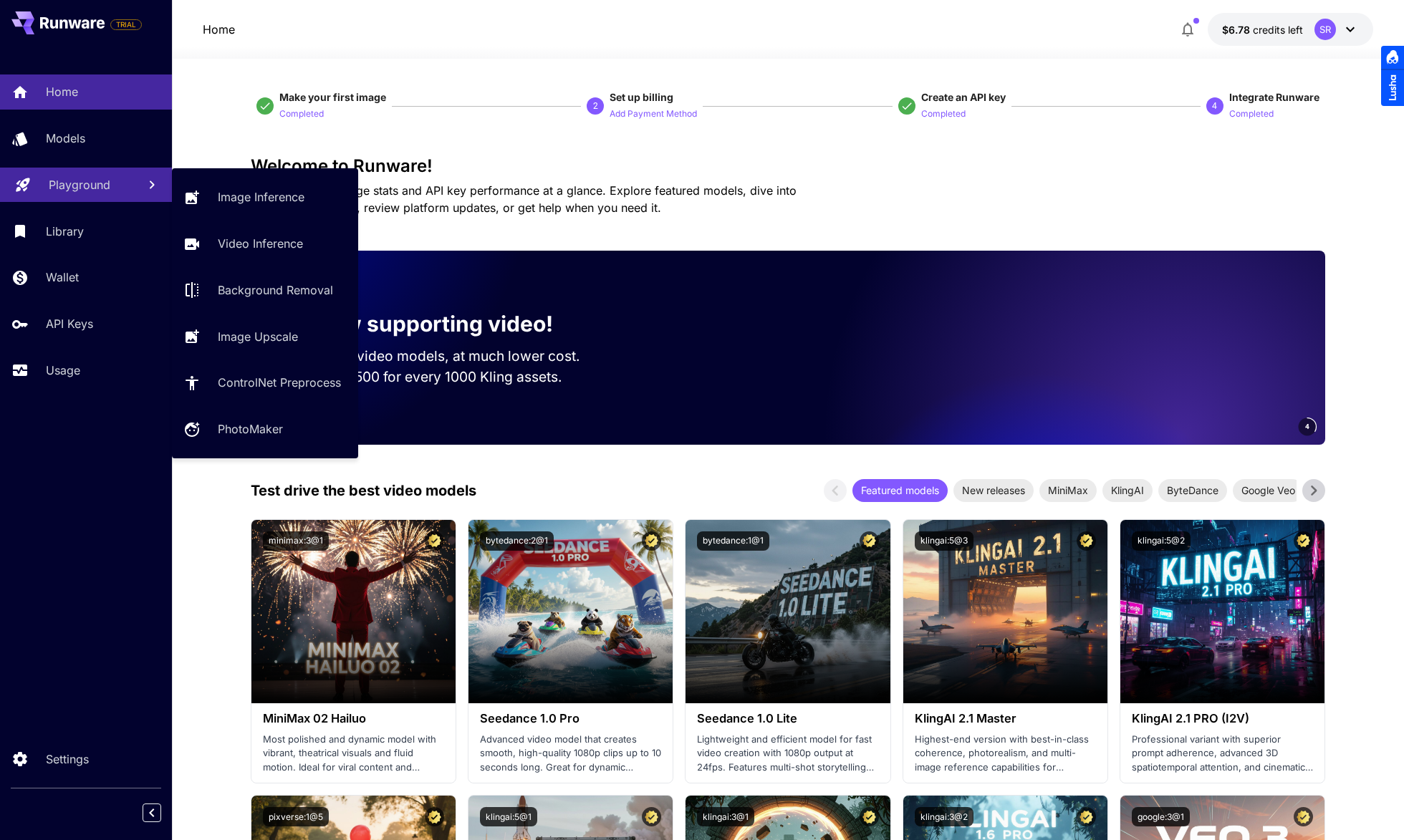
click at [90, 190] on p "Playground" at bounding box center [79, 185] width 62 height 17
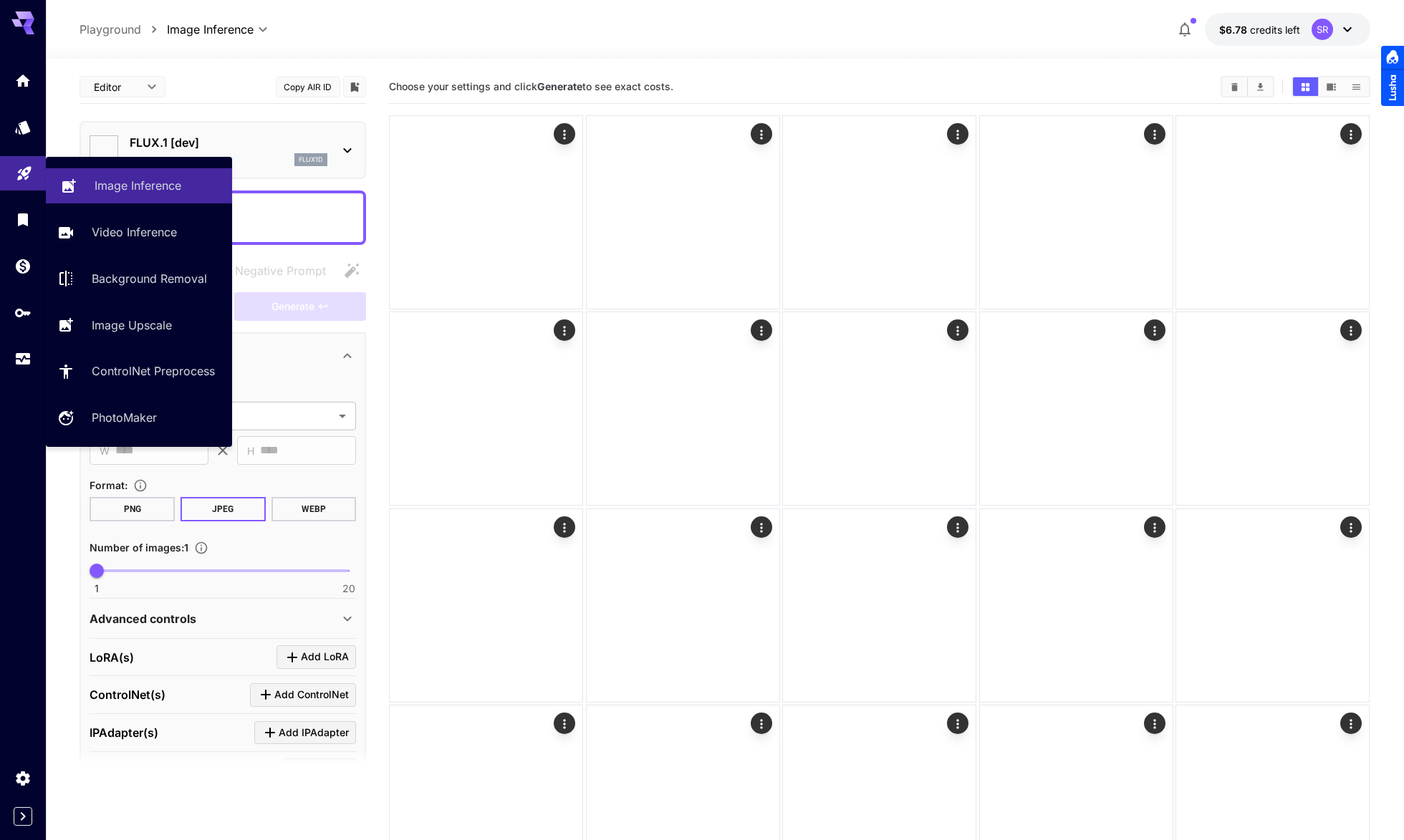
type input "**********"
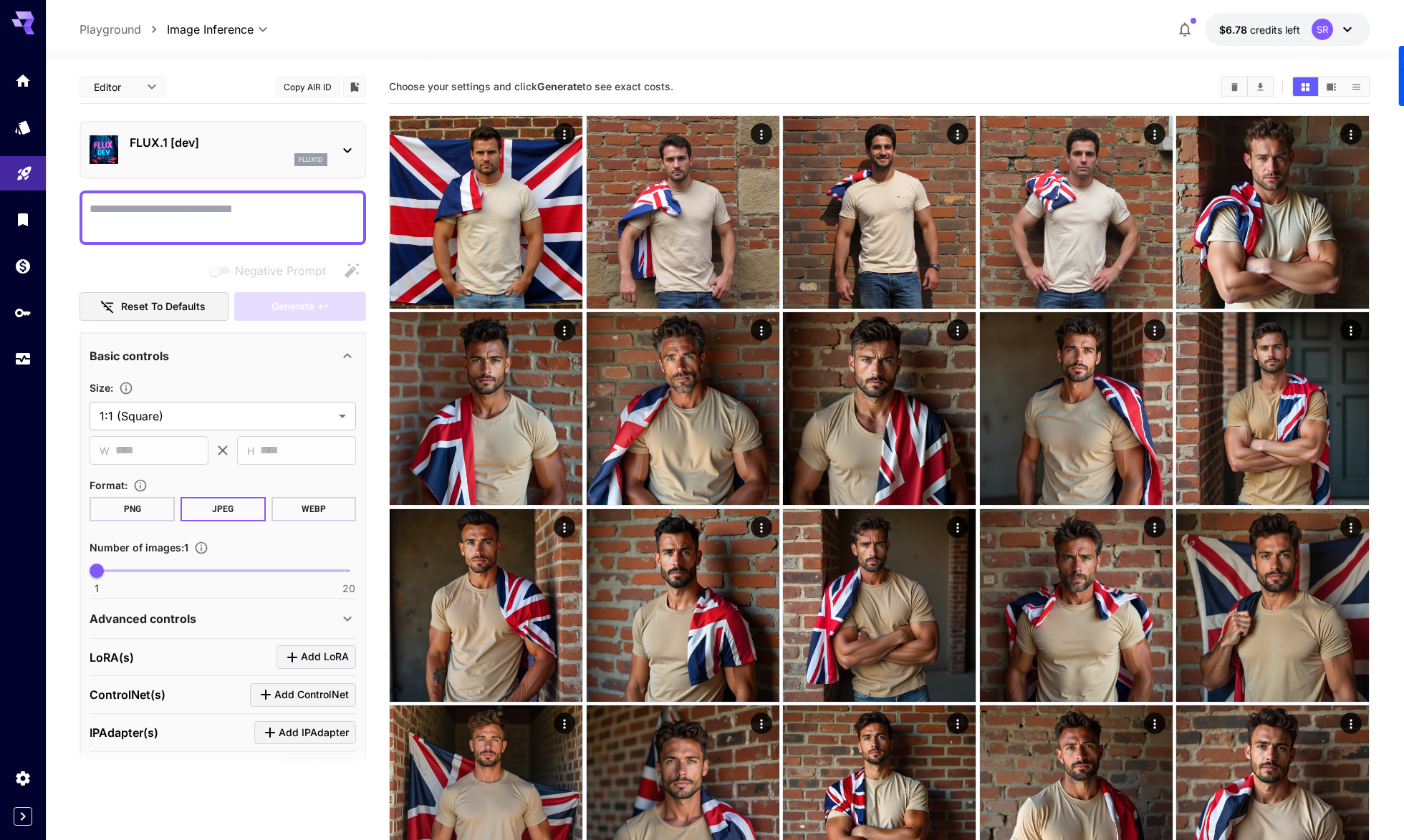
click at [258, 225] on textarea "Negative Prompt" at bounding box center [223, 218] width 266 height 34
type textarea "**********"
drag, startPoint x: 237, startPoint y: 209, endPoint x: 41, endPoint y: 198, distance: 196.3
paste textarea "**********"
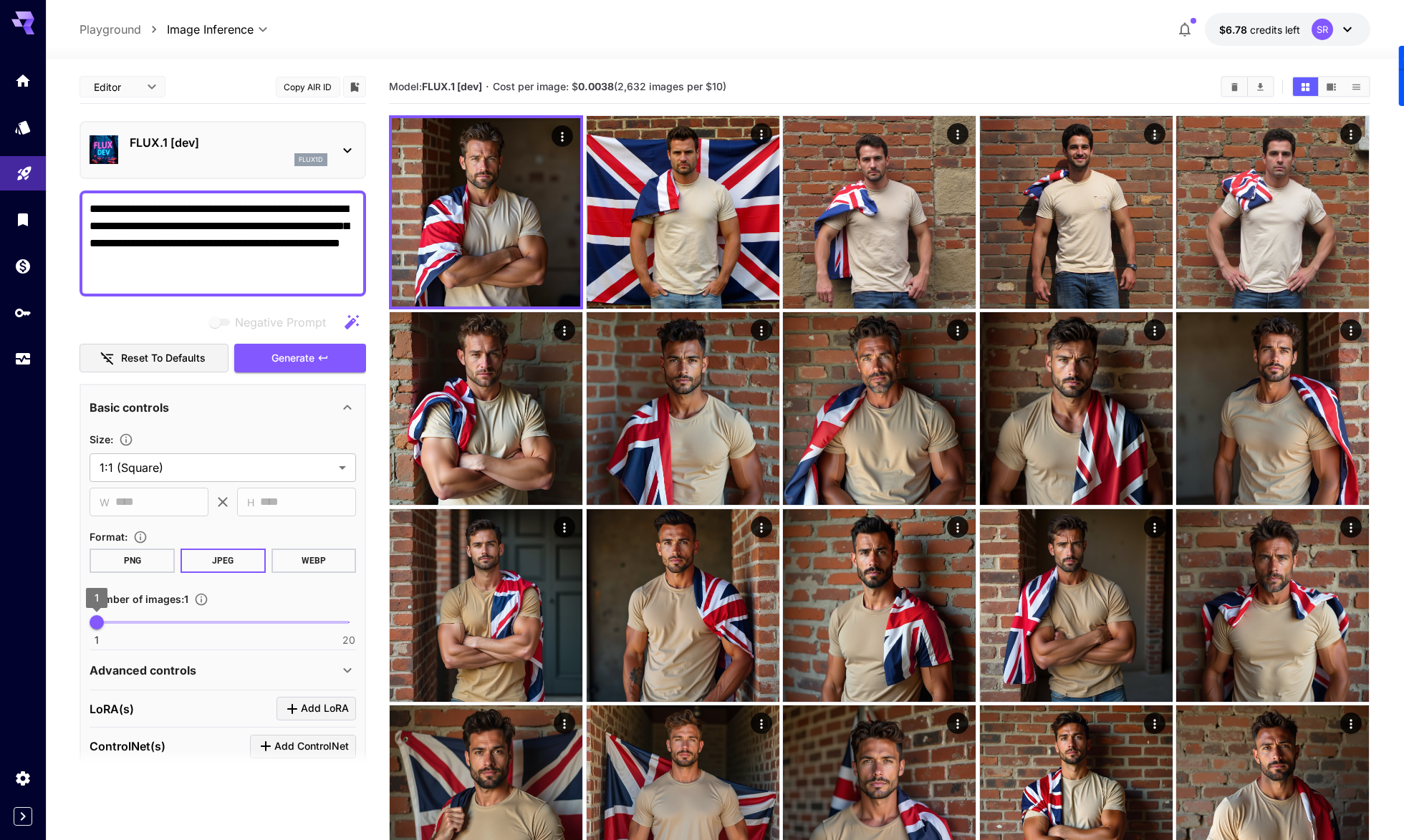
type textarea "**********"
type input "*"
drag, startPoint x: 100, startPoint y: 622, endPoint x: 137, endPoint y: 624, distance: 37.1
click at [137, 624] on span "4" at bounding box center [137, 622] width 14 height 14
click at [308, 358] on span "Generate" at bounding box center [293, 358] width 43 height 18
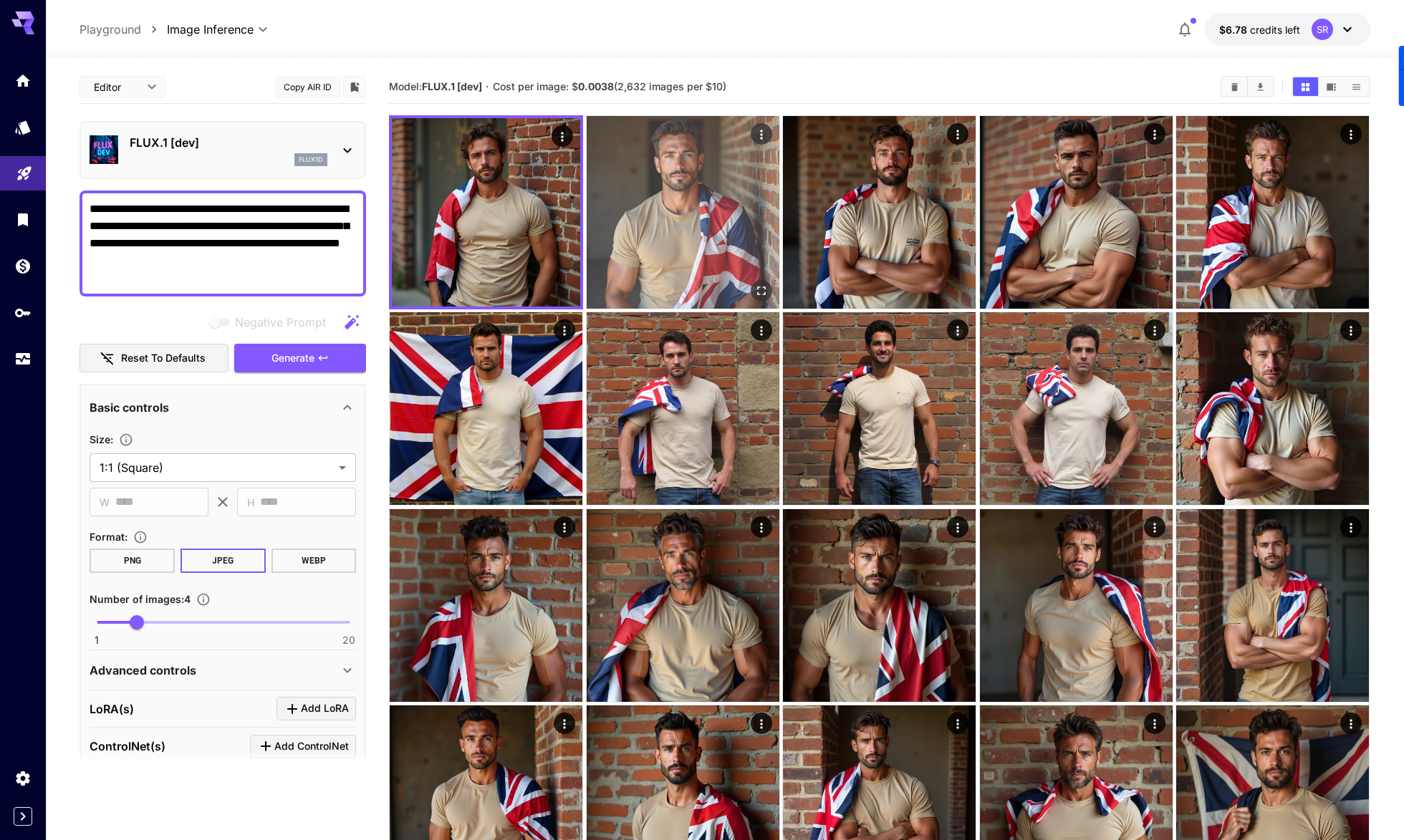
click at [656, 275] on img at bounding box center [682, 212] width 193 height 193
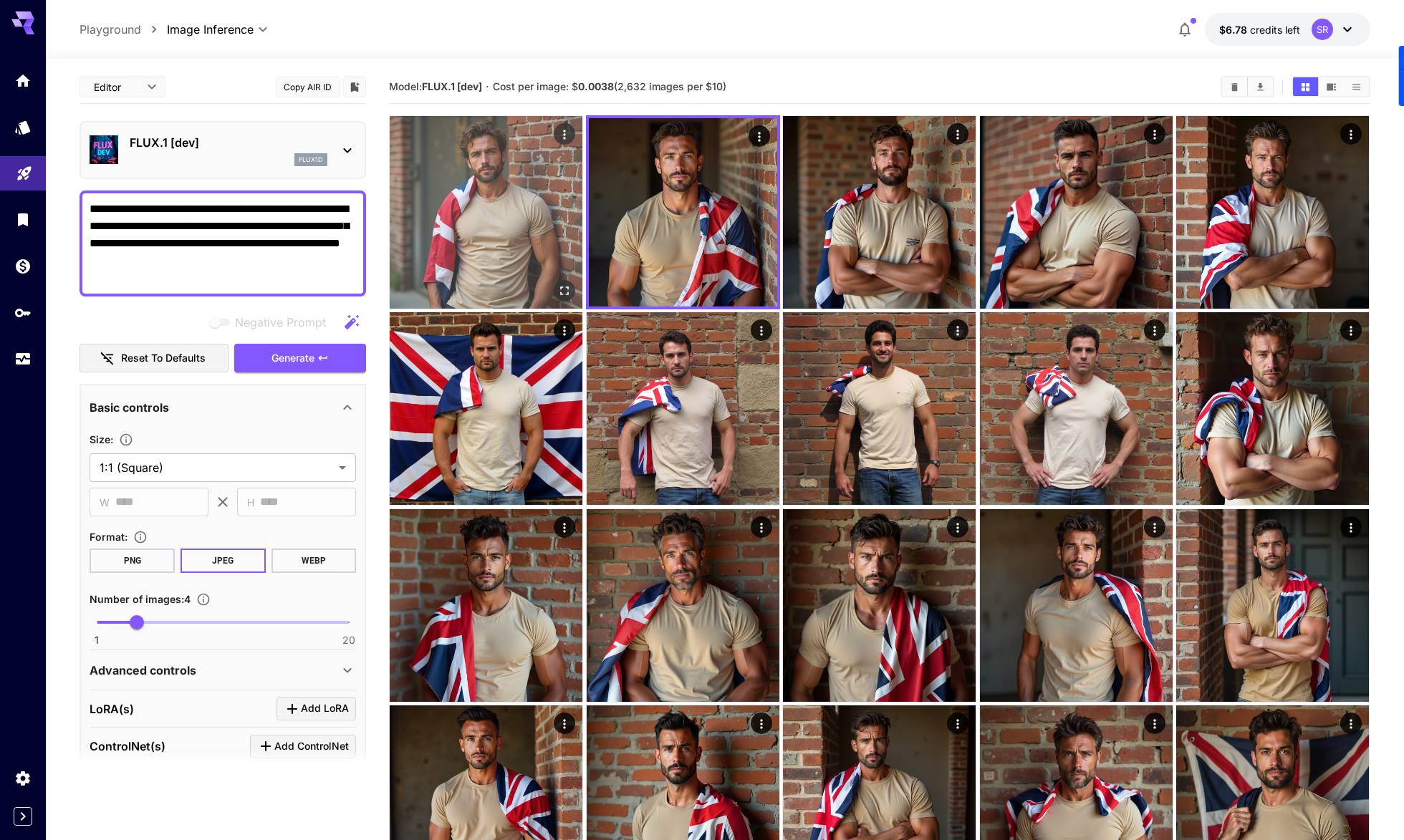
click at [504, 277] on img at bounding box center [486, 212] width 193 height 193
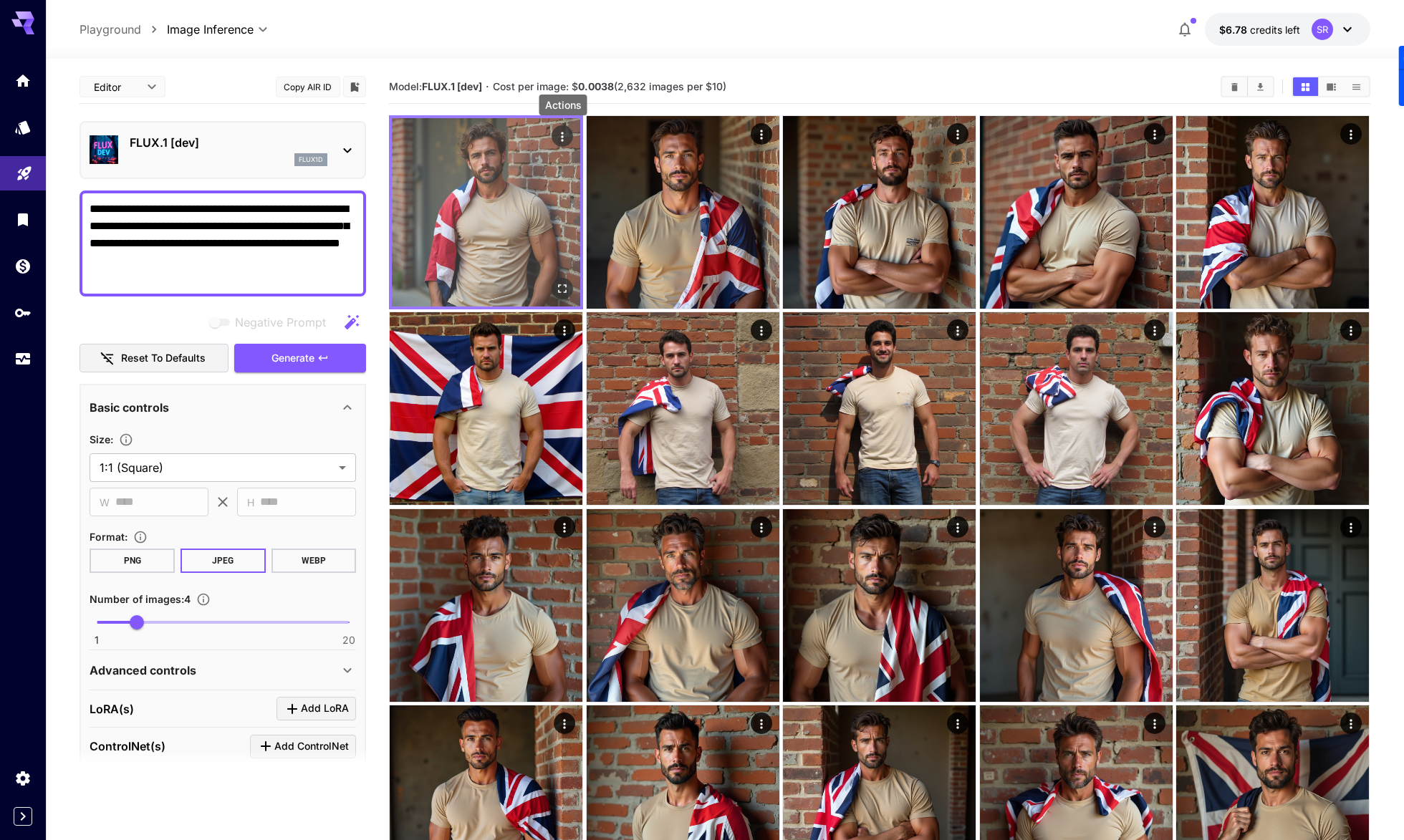
click at [562, 135] on icon "Actions" at bounding box center [563, 137] width 14 height 14
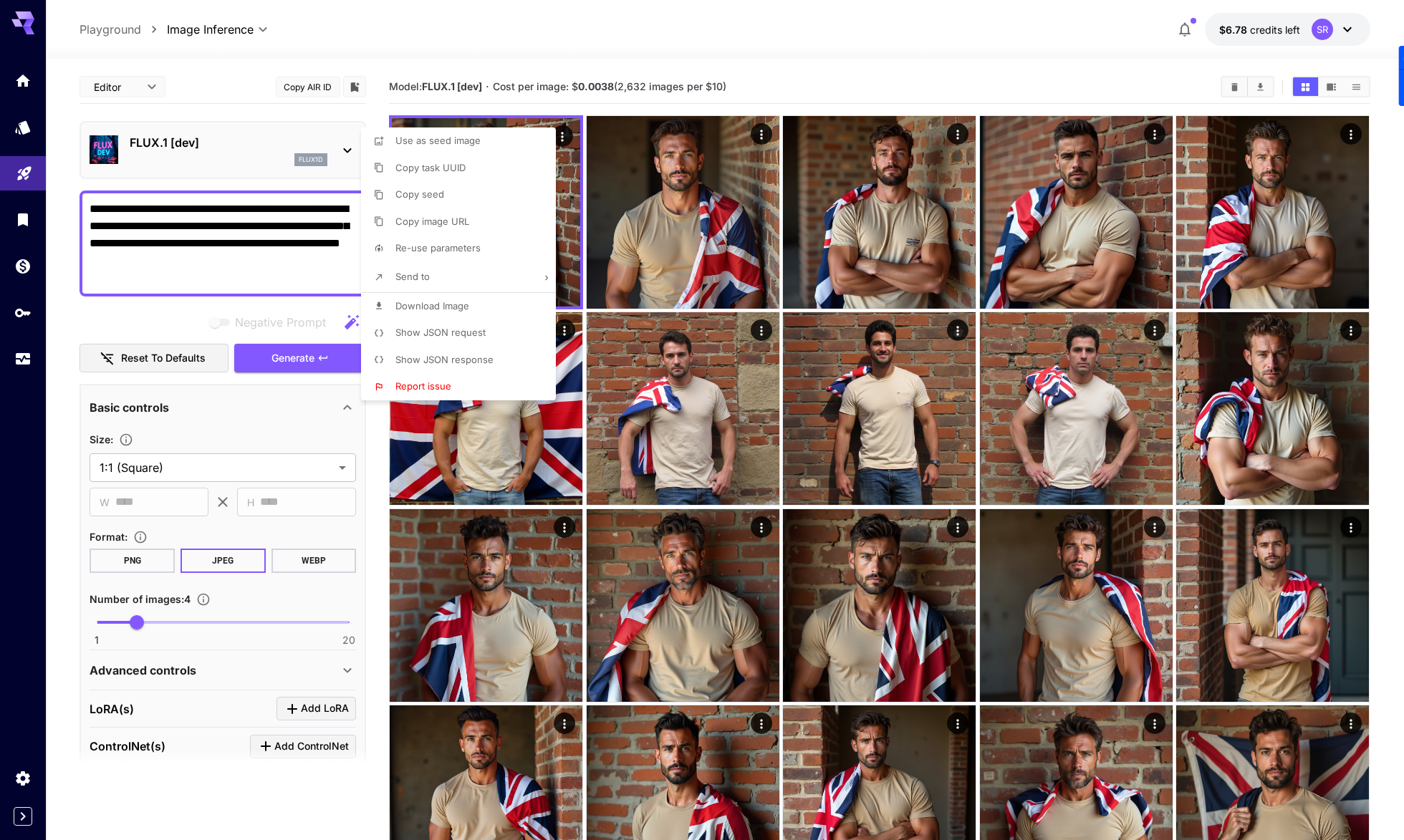
click at [569, 173] on div at bounding box center [702, 420] width 1404 height 840
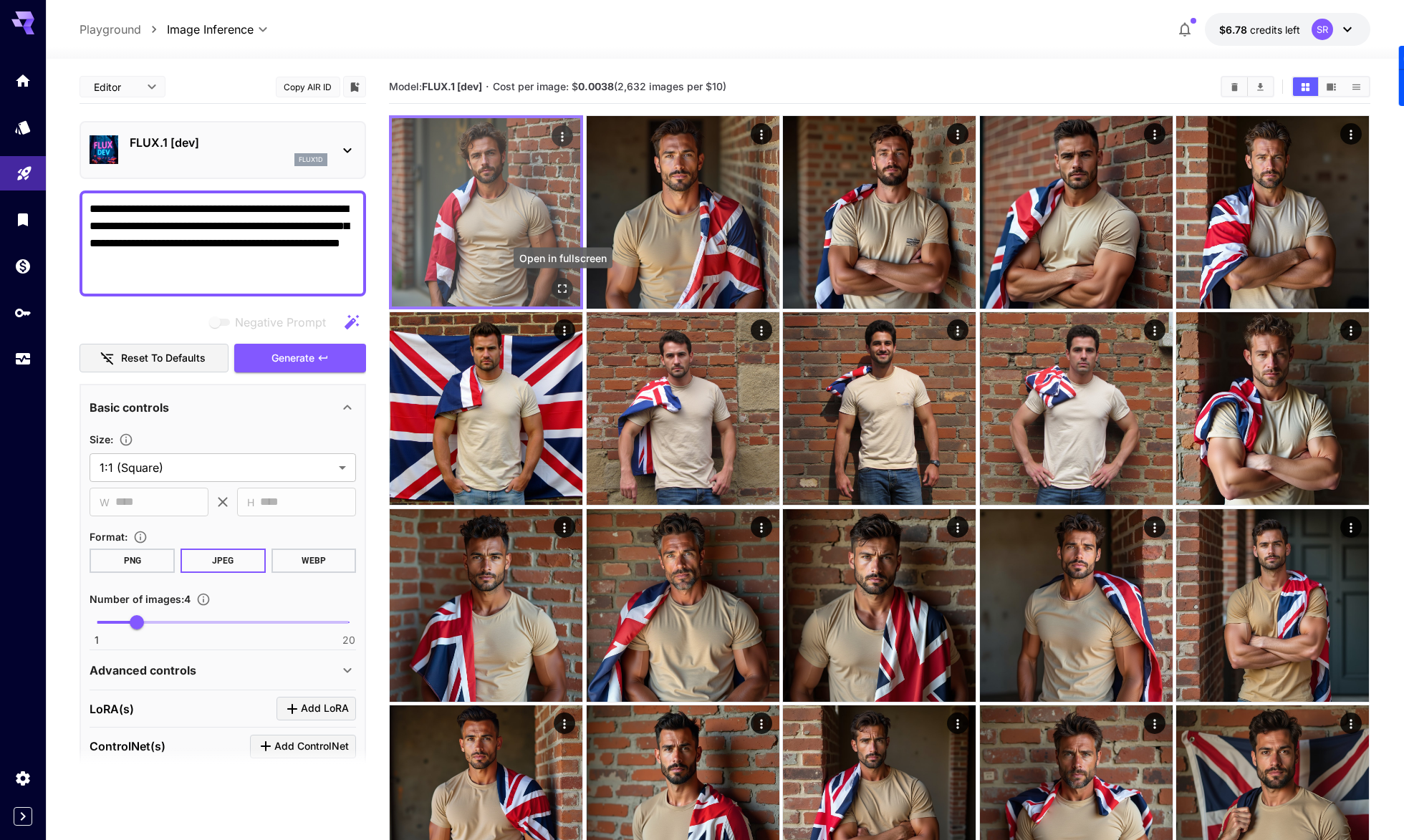
click at [564, 291] on icon "Open in fullscreen" at bounding box center [562, 288] width 9 height 9
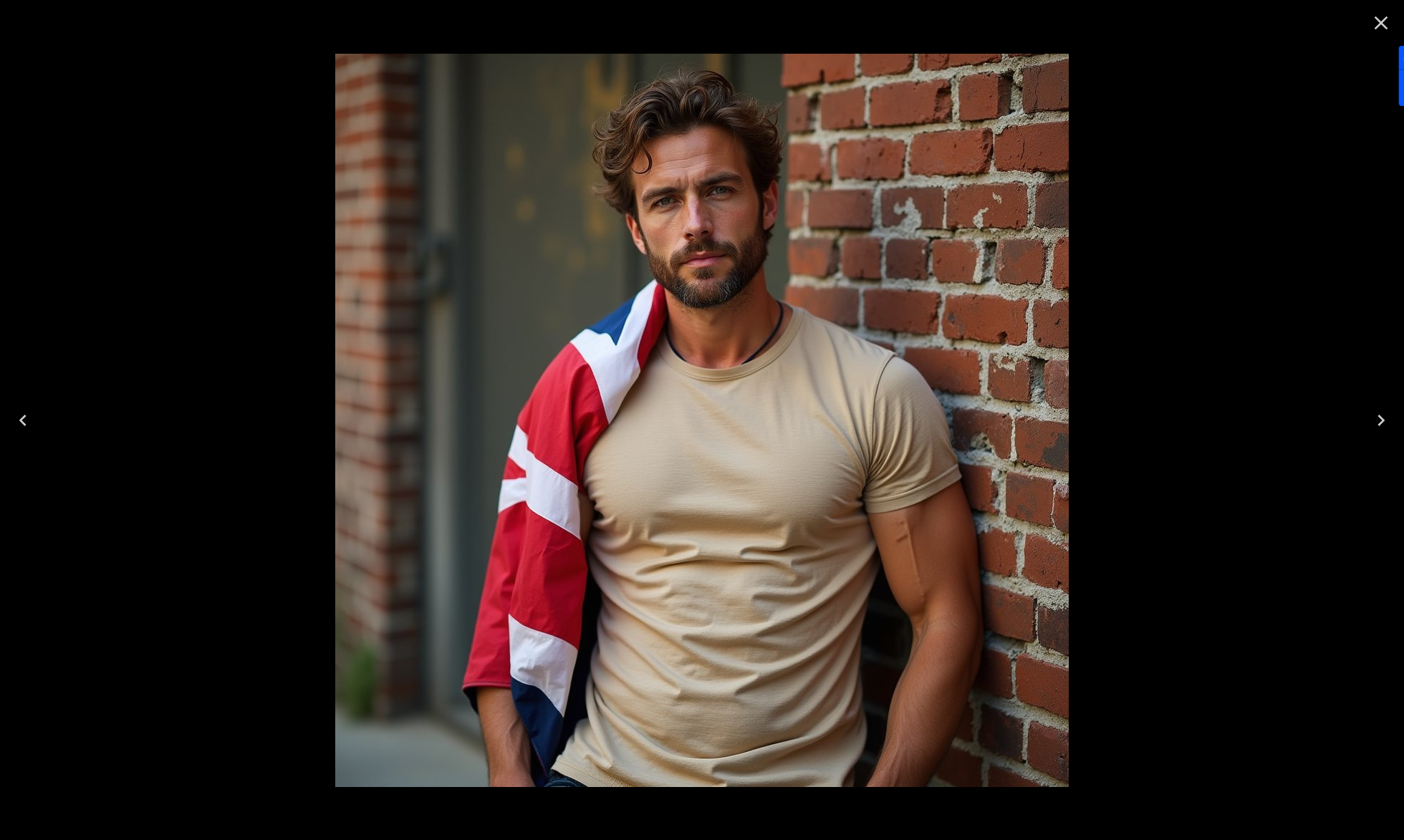
drag, startPoint x: 1381, startPoint y: 22, endPoint x: 1309, endPoint y: 66, distance: 84.4
click at [1381, 22] on icon "Close" at bounding box center [1381, 23] width 13 height 13
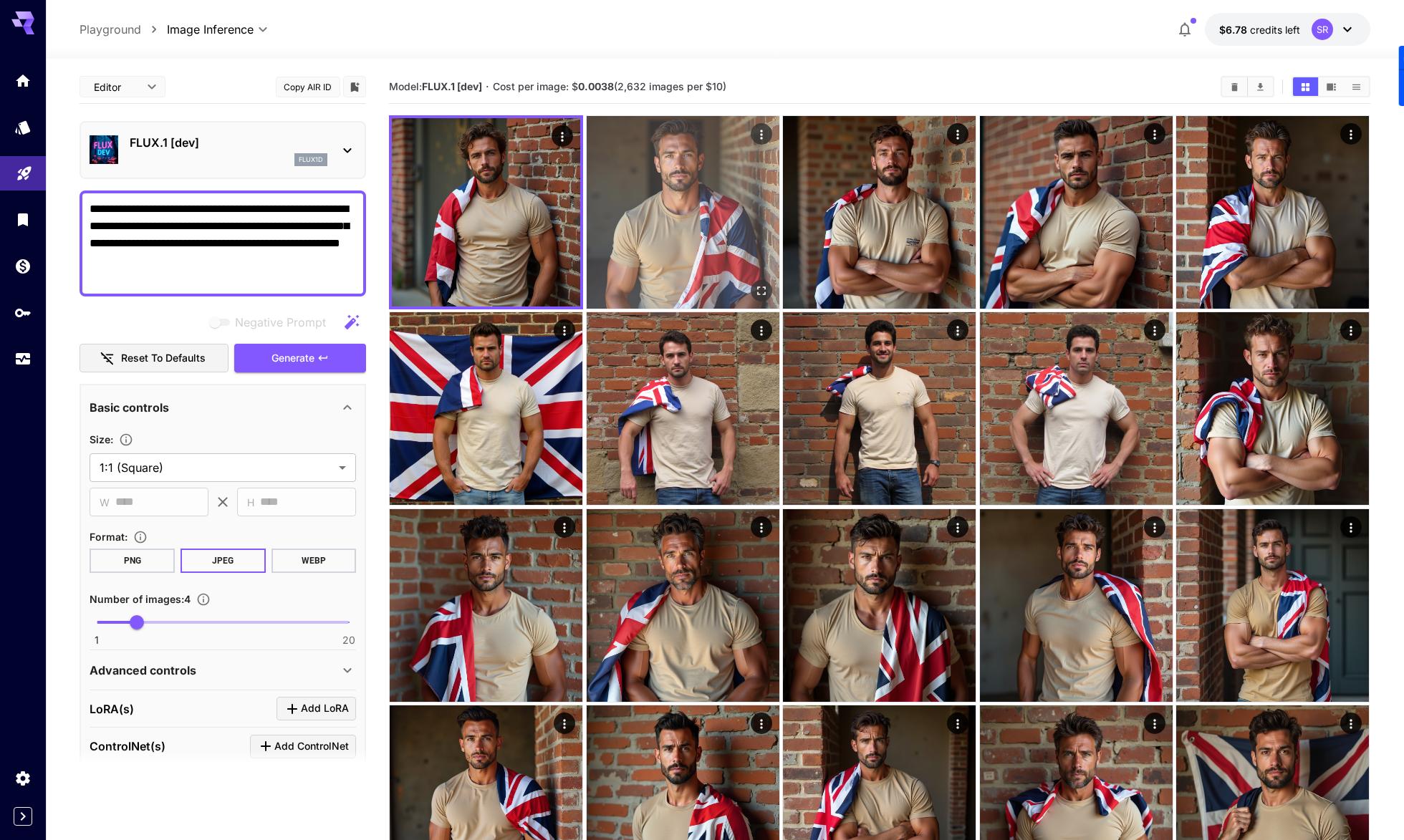
click at [676, 197] on img at bounding box center [682, 212] width 193 height 193
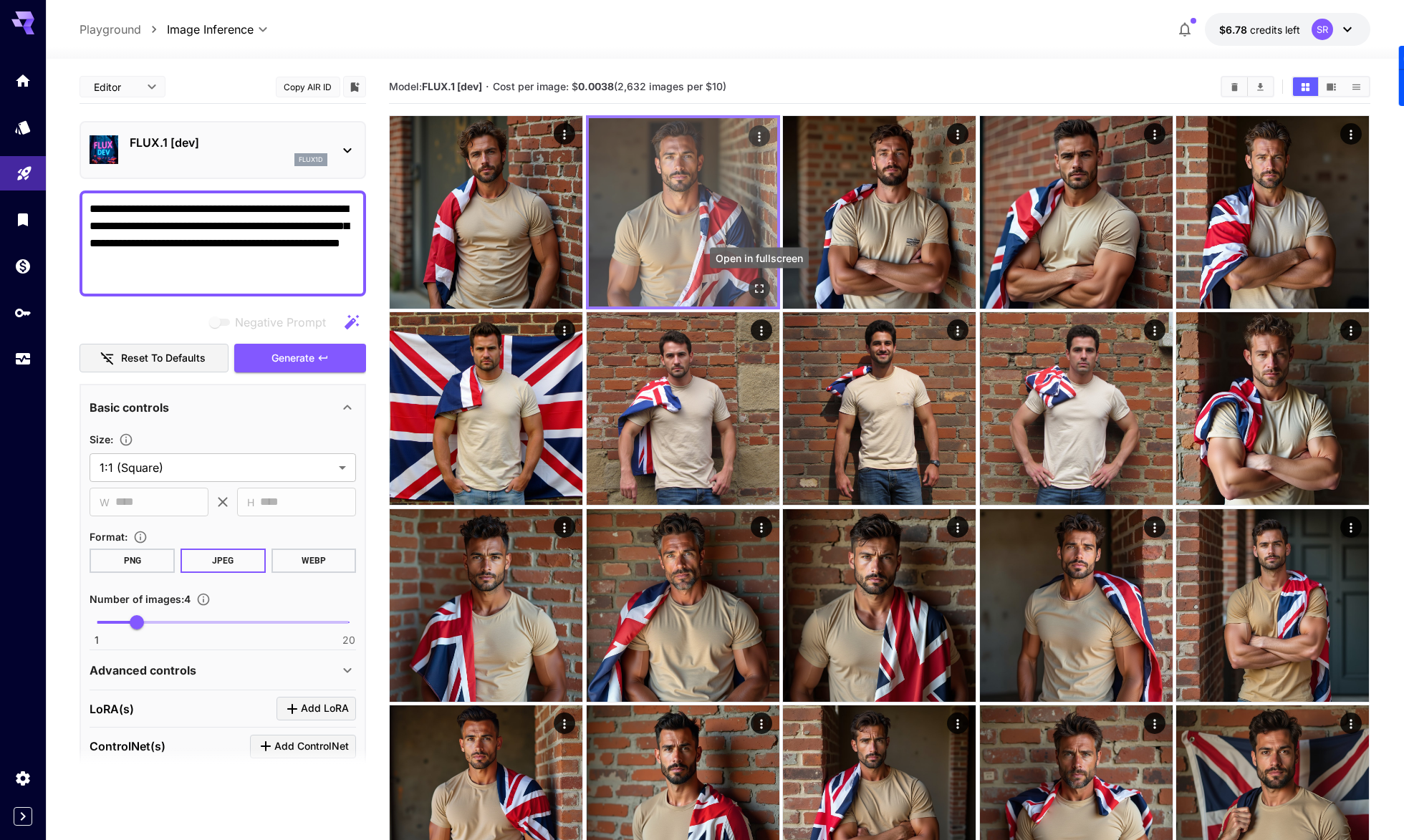
click at [757, 290] on icon "Open in fullscreen" at bounding box center [759, 288] width 14 height 14
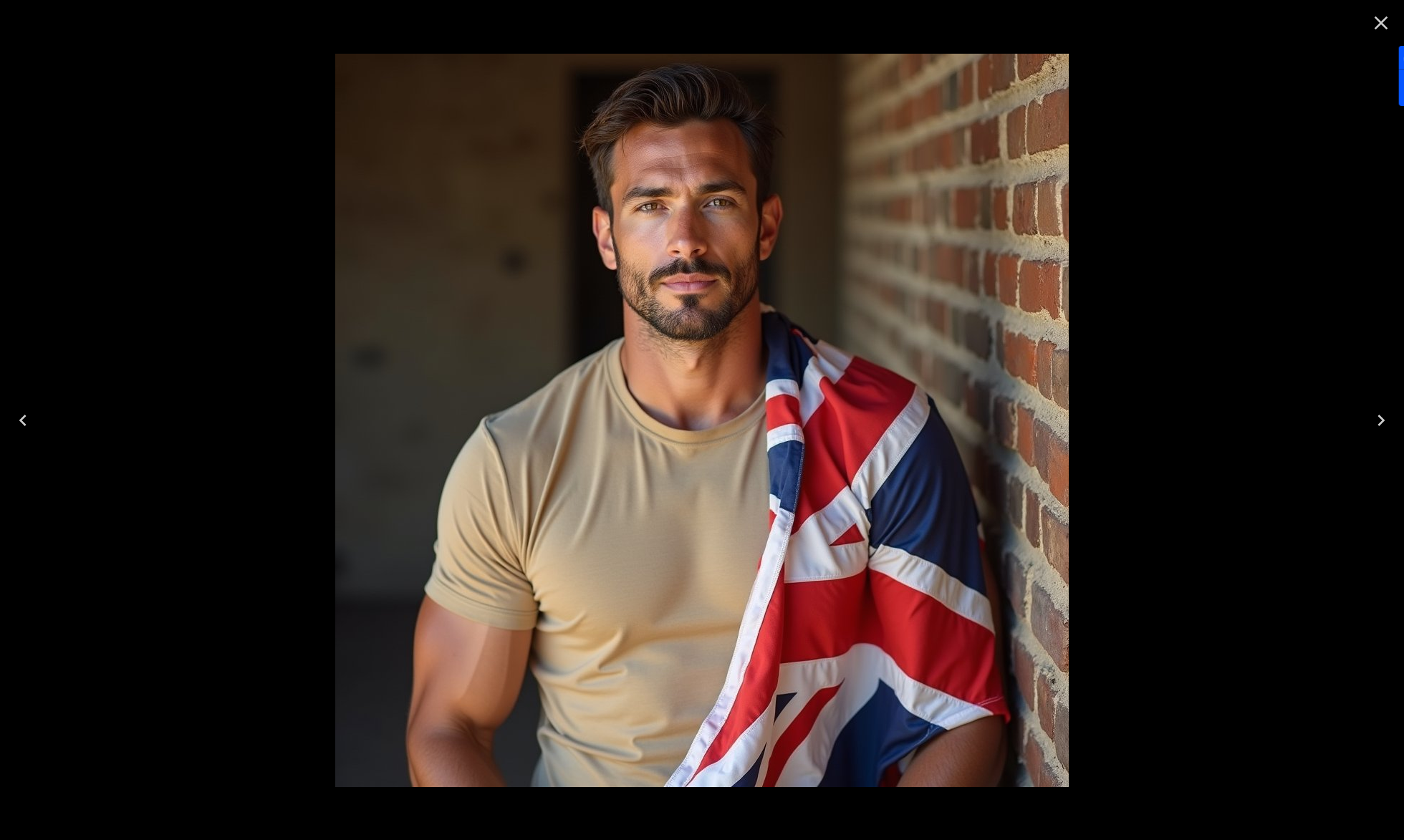
click at [1385, 28] on icon "Close" at bounding box center [1381, 23] width 13 height 13
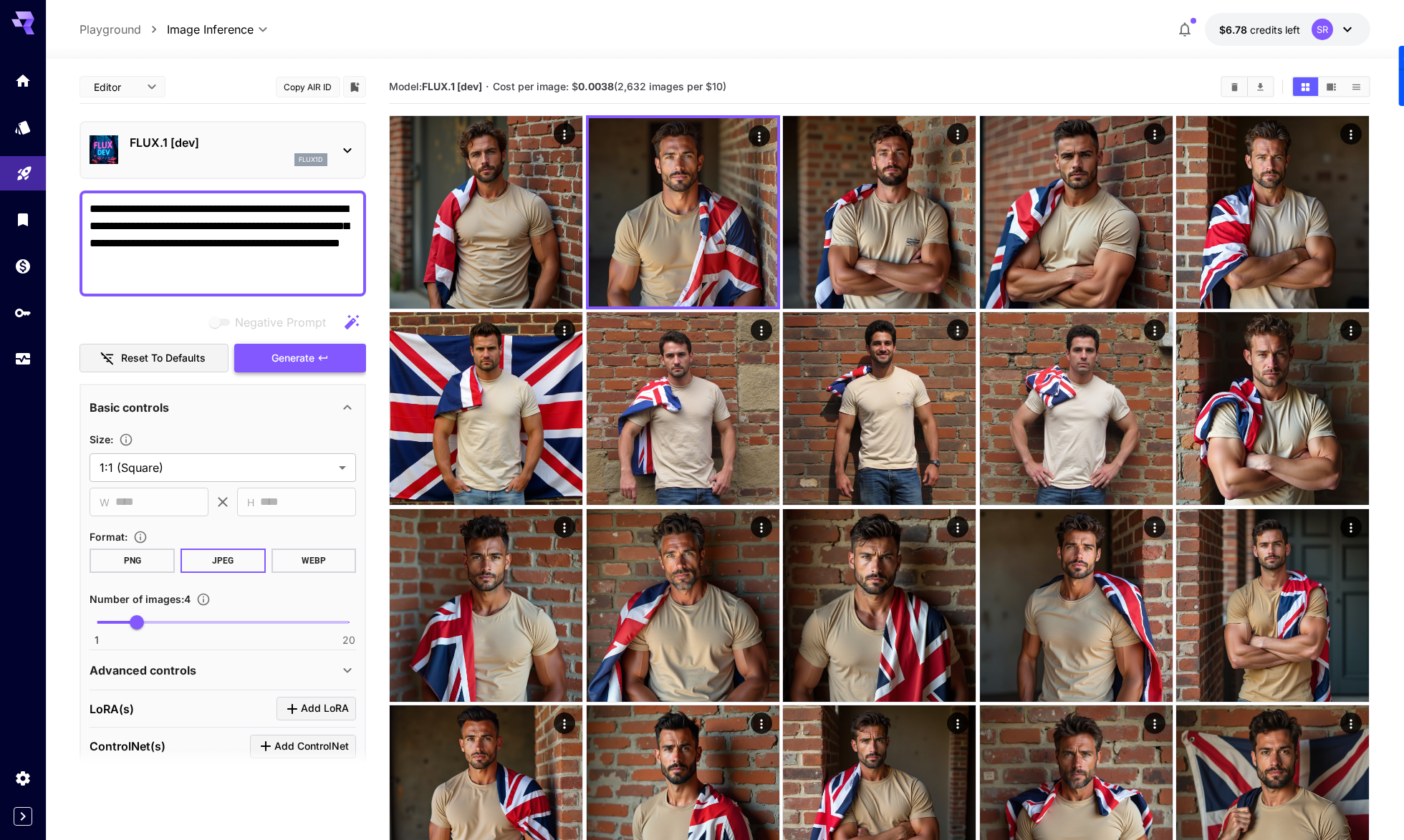
click at [286, 361] on span "Generate" at bounding box center [293, 358] width 43 height 18
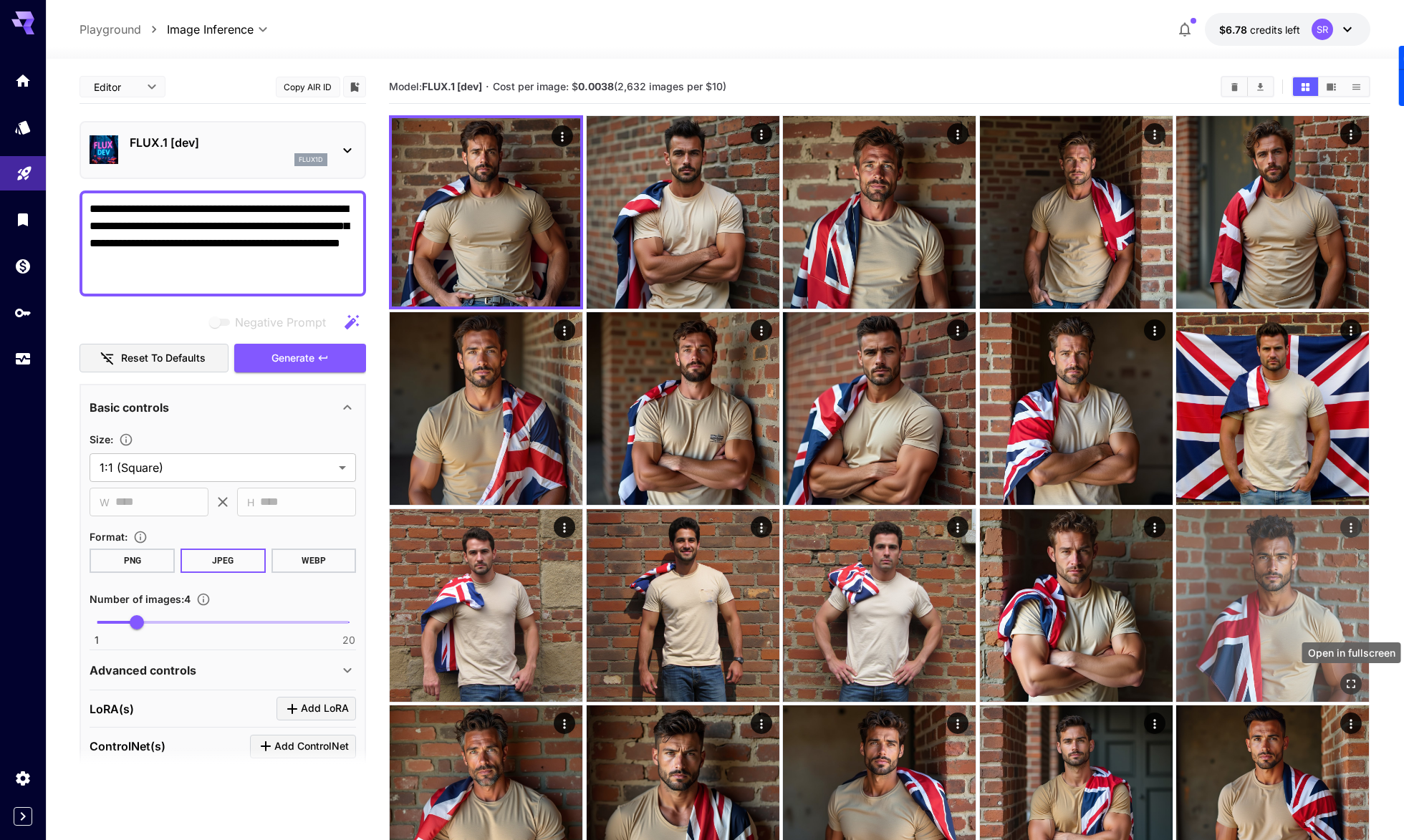
click at [1349, 688] on icon "Open in fullscreen" at bounding box center [1351, 684] width 14 height 14
